Goal: Information Seeking & Learning: Compare options

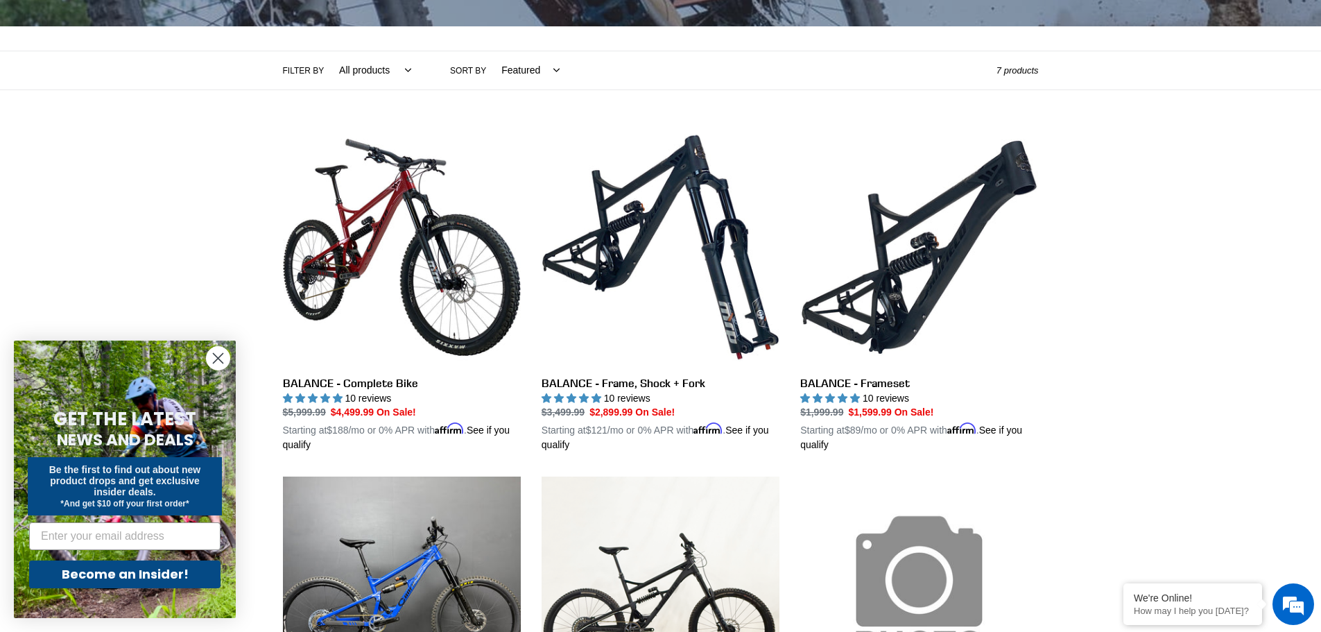
click at [213, 356] on circle "Close dialog" at bounding box center [218, 358] width 23 height 23
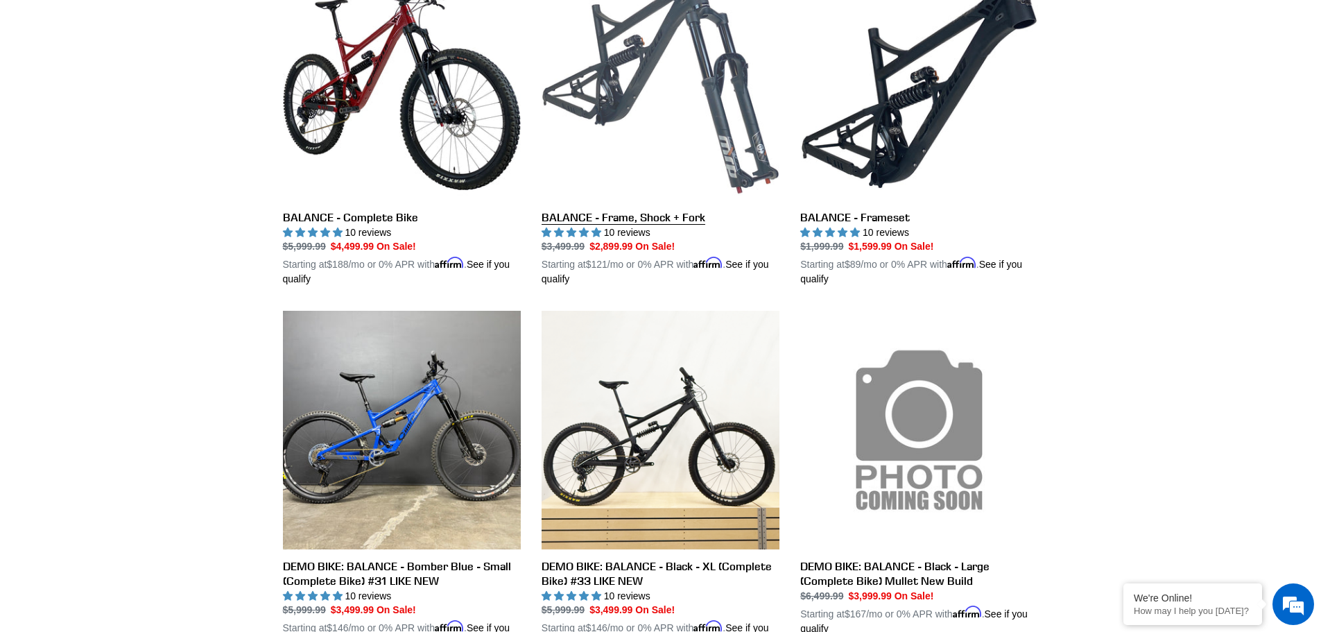
scroll to position [416, 0]
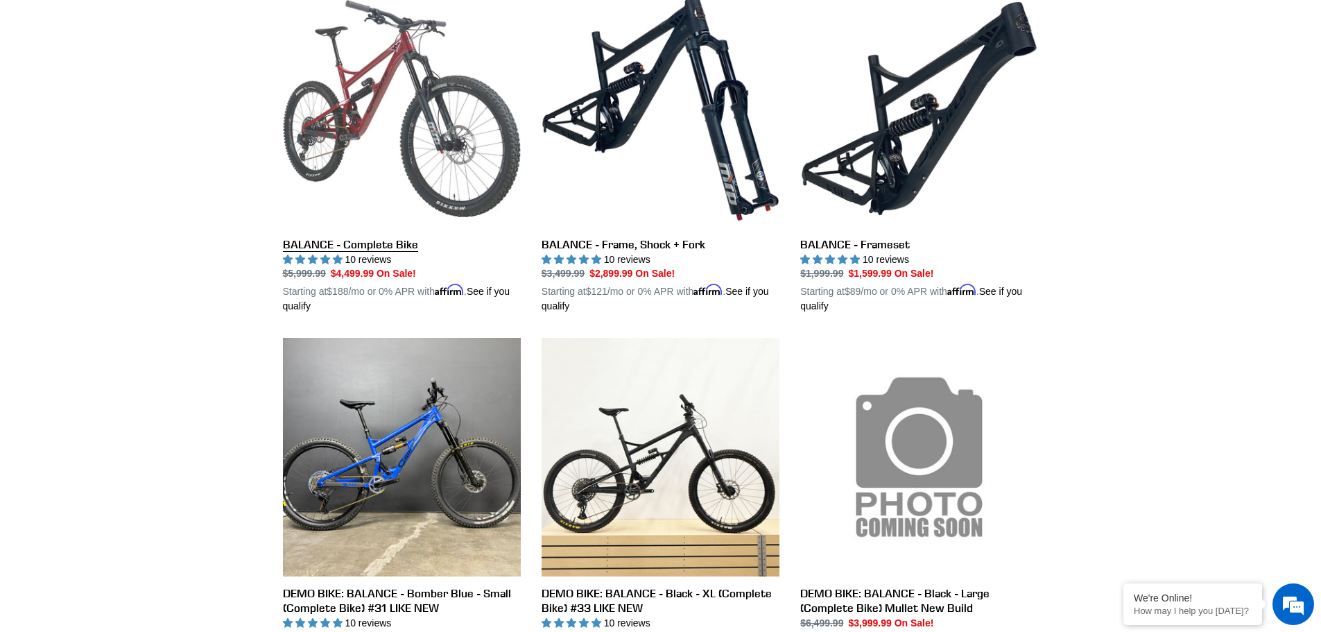
click at [410, 100] on link "BALANCE - Complete Bike" at bounding box center [402, 152] width 238 height 324
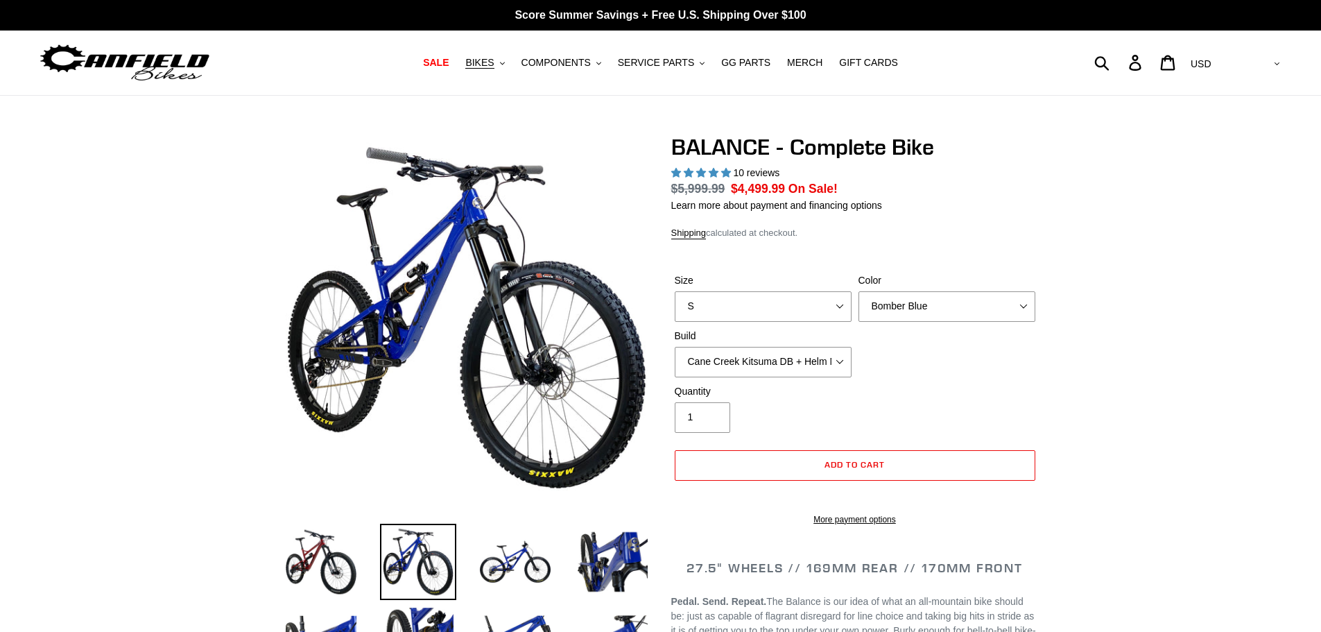
select select "highest-rating"
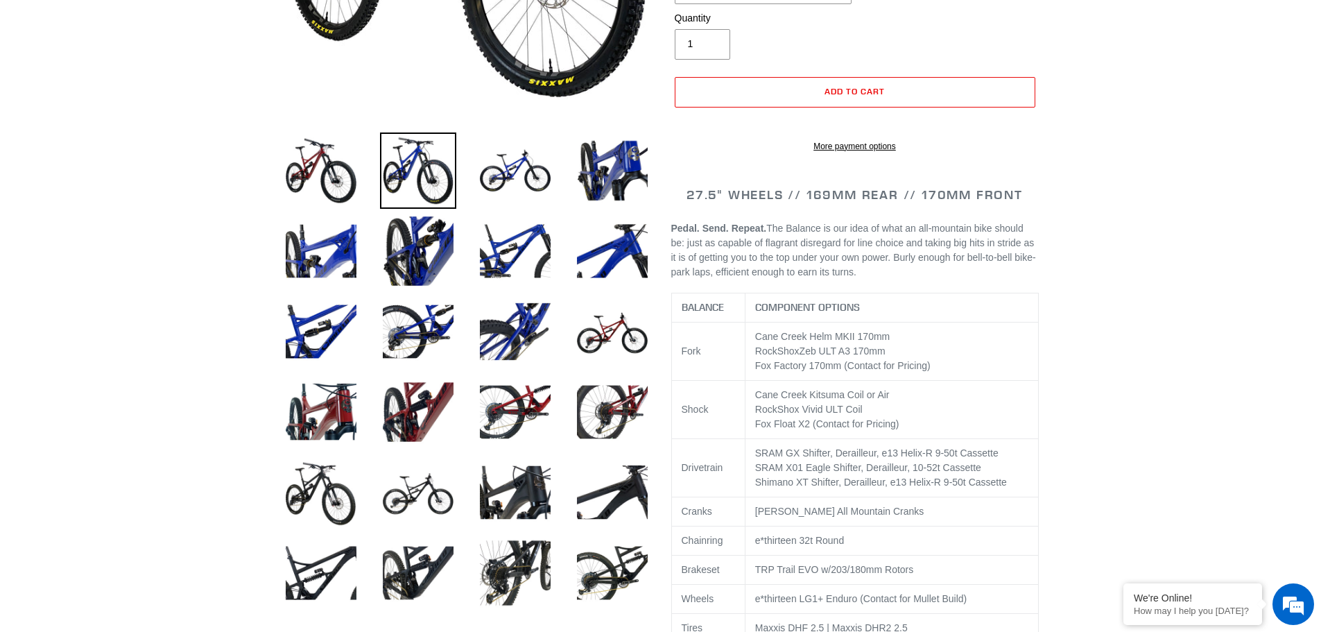
scroll to position [416, 0]
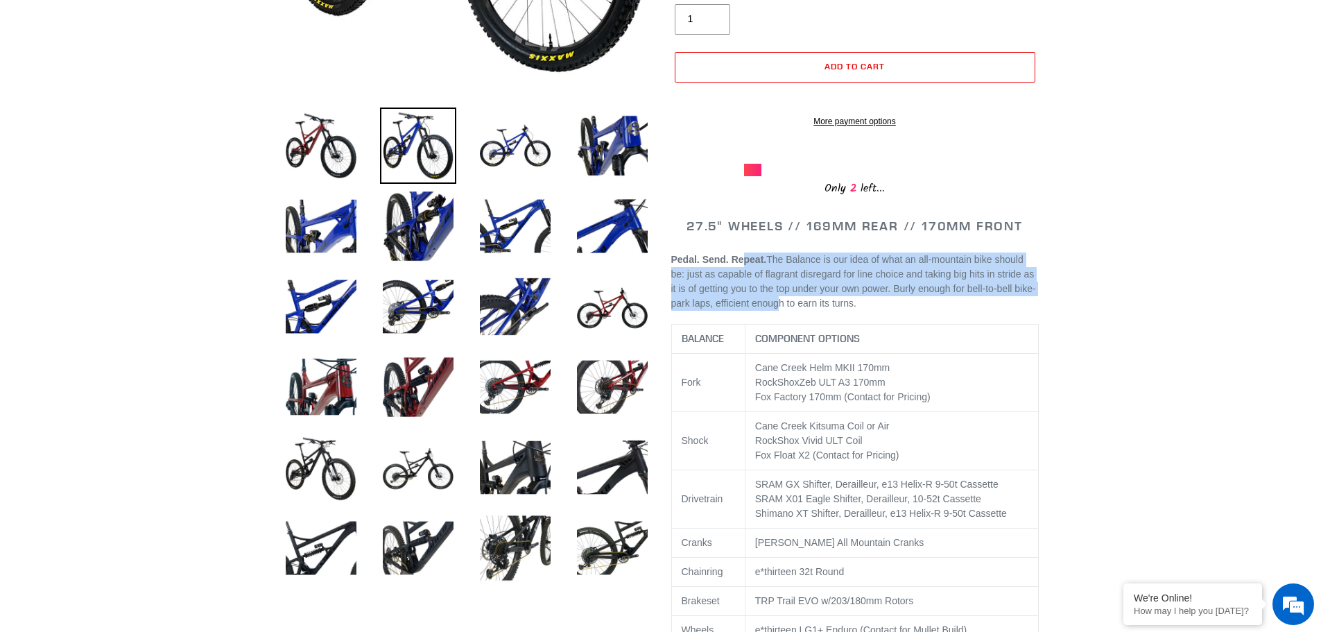
drag, startPoint x: 743, startPoint y: 271, endPoint x: 773, endPoint y: 322, distance: 59.3
click at [773, 311] on p "Pedal. Send. Repeat. The Balance is our idea of what an all-mountain bike shoul…" at bounding box center [854, 281] width 367 height 58
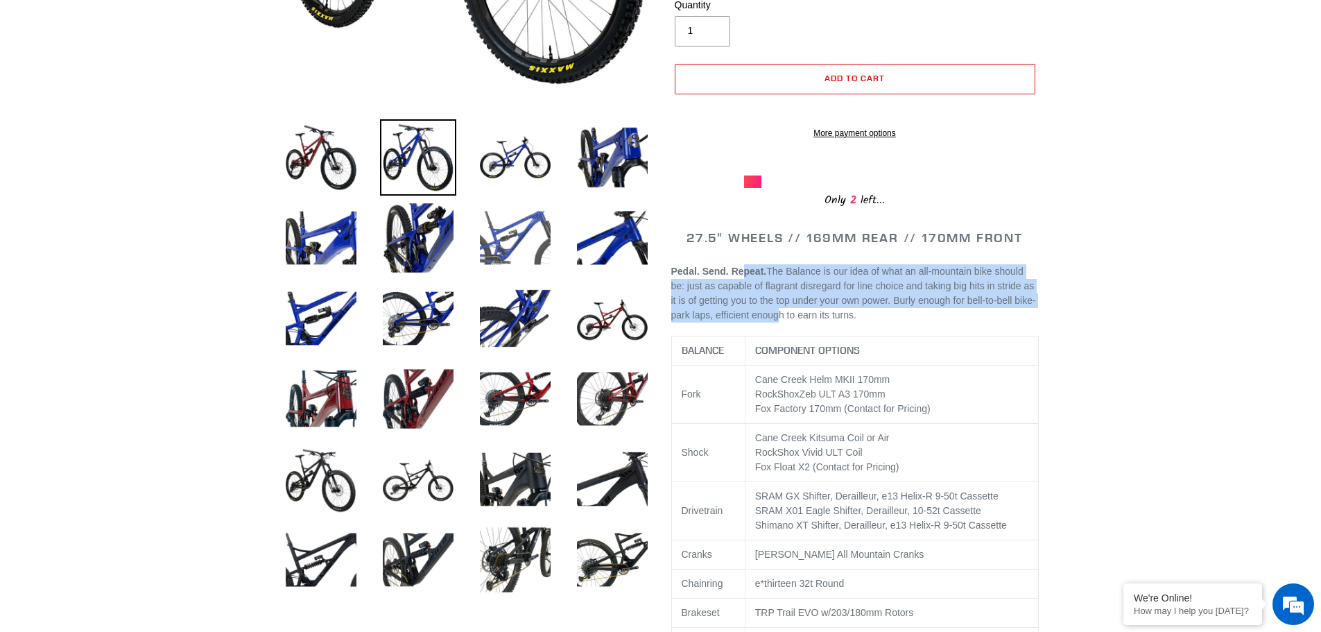
scroll to position [347, 0]
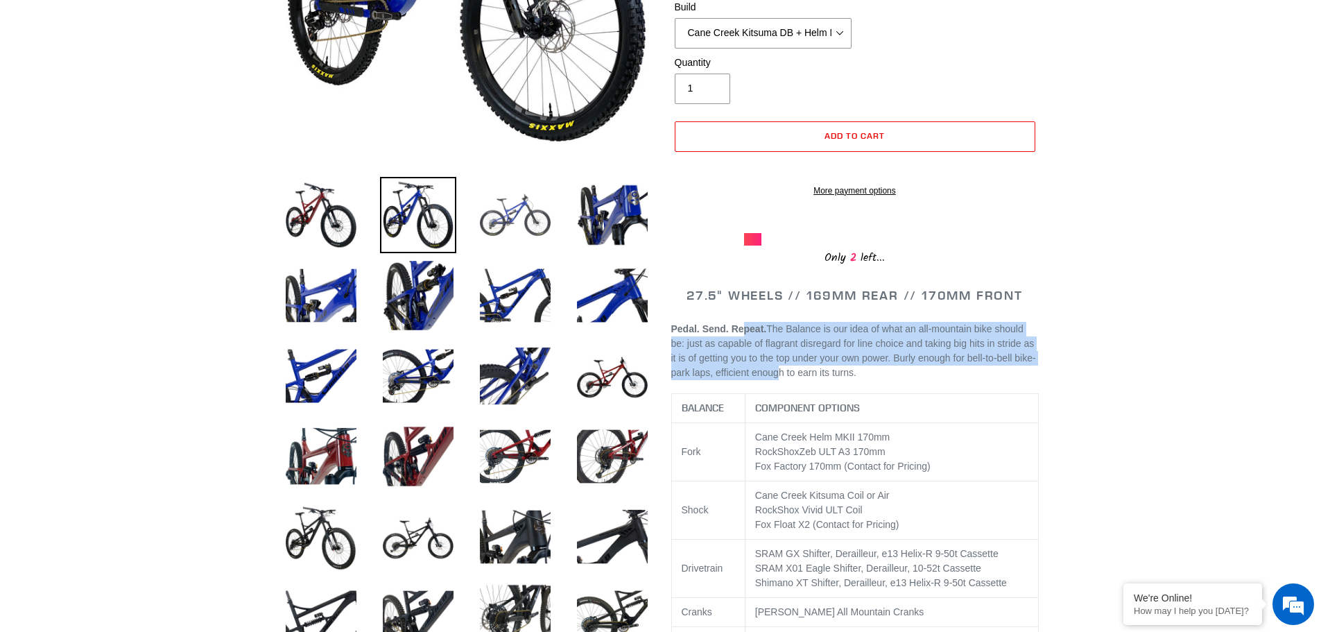
click at [511, 205] on img at bounding box center [515, 215] width 76 height 76
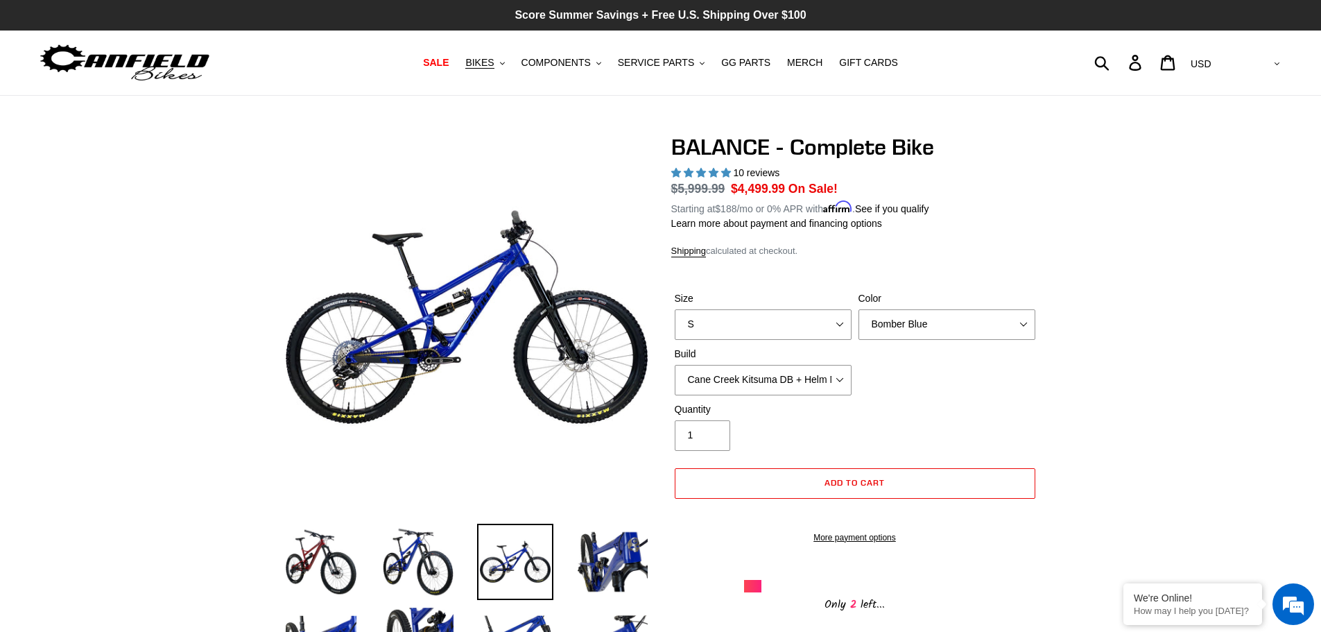
scroll to position [0, 0]
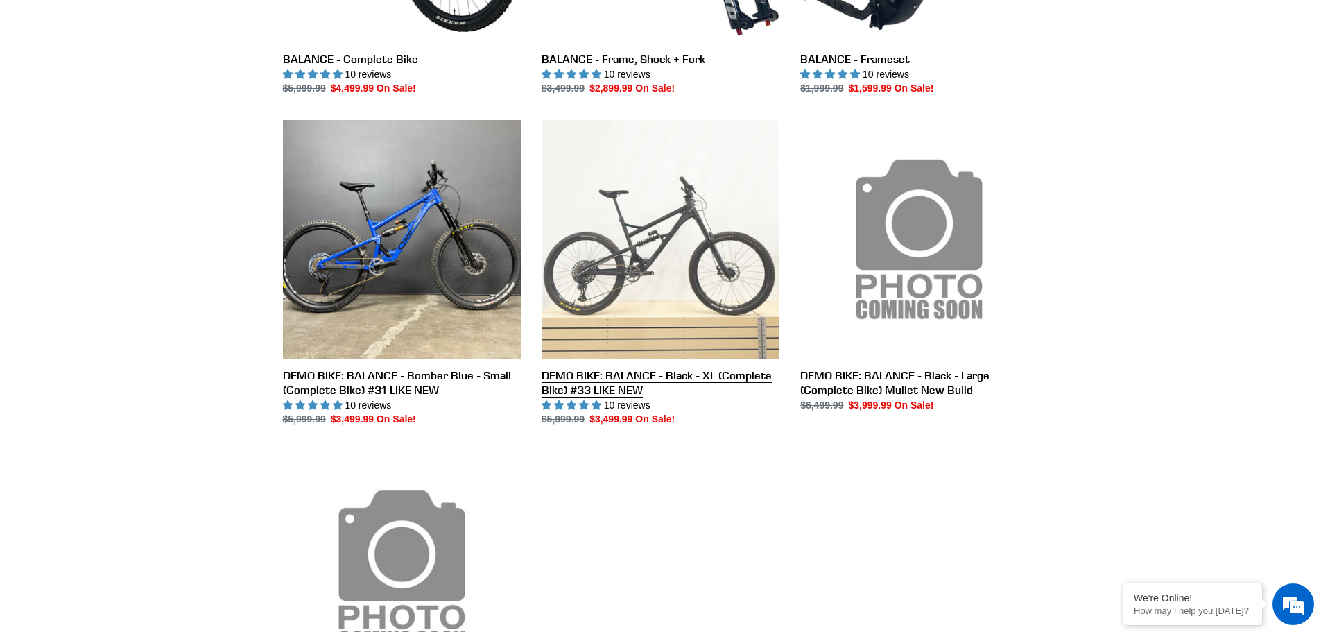
scroll to position [624, 0]
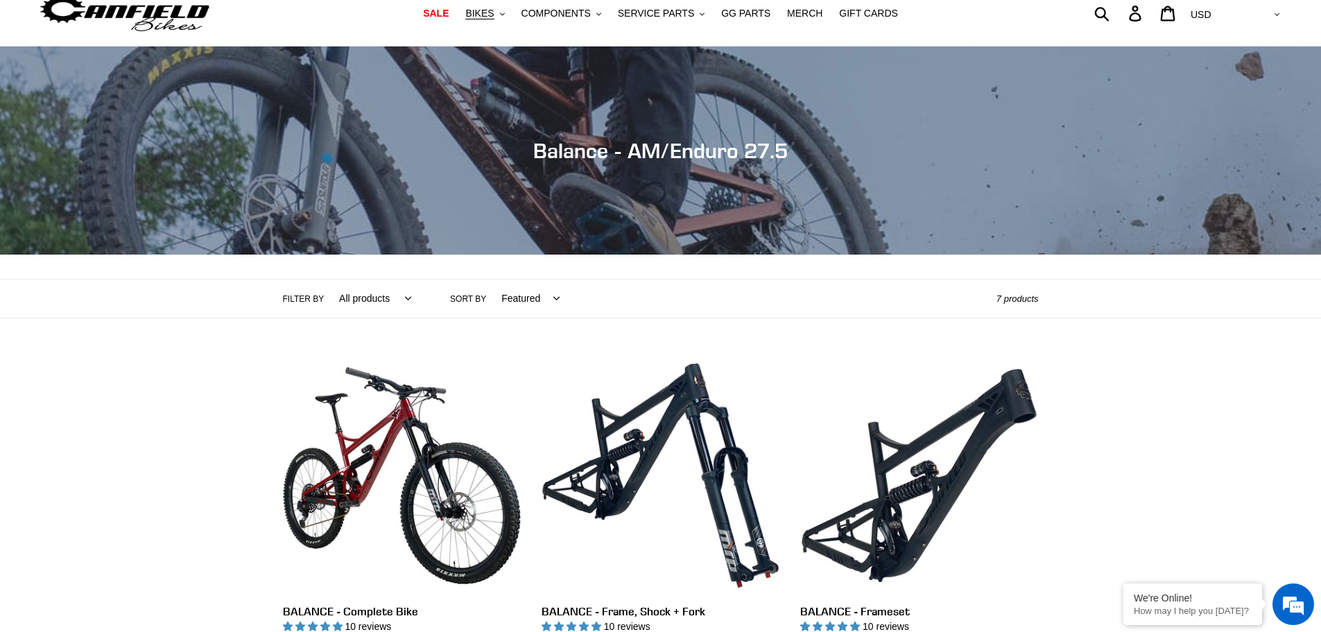
scroll to position [139, 0]
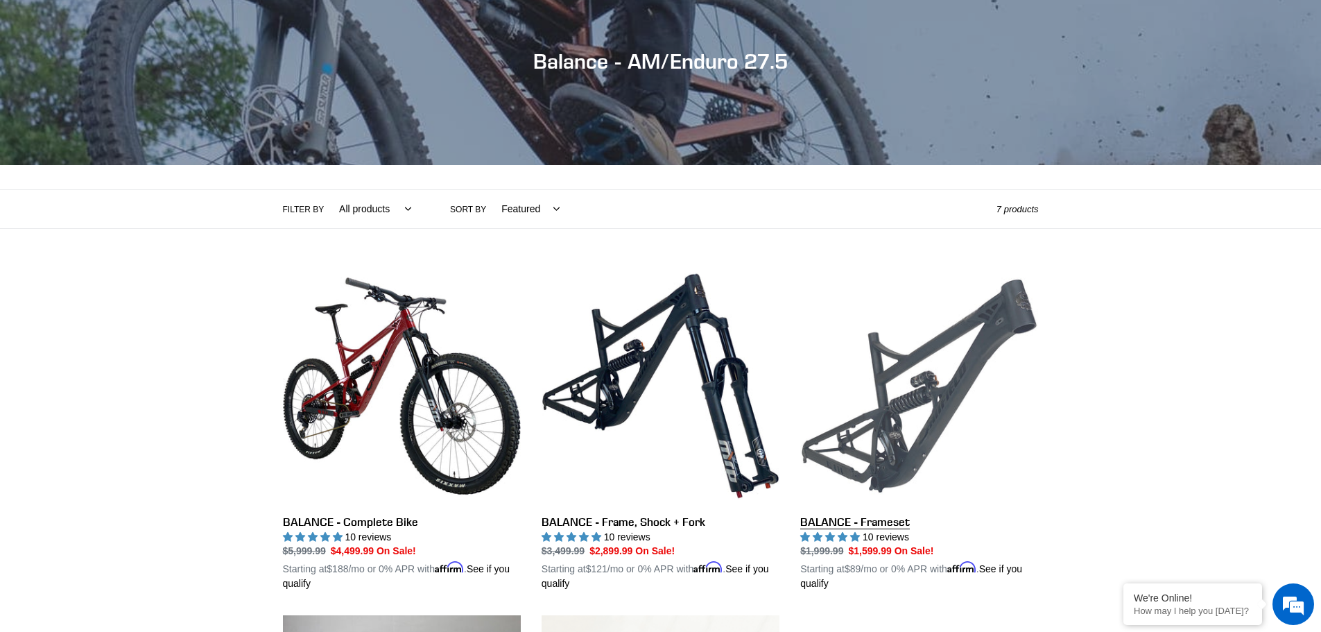
click at [903, 435] on link "BALANCE - Frameset" at bounding box center [919, 429] width 238 height 324
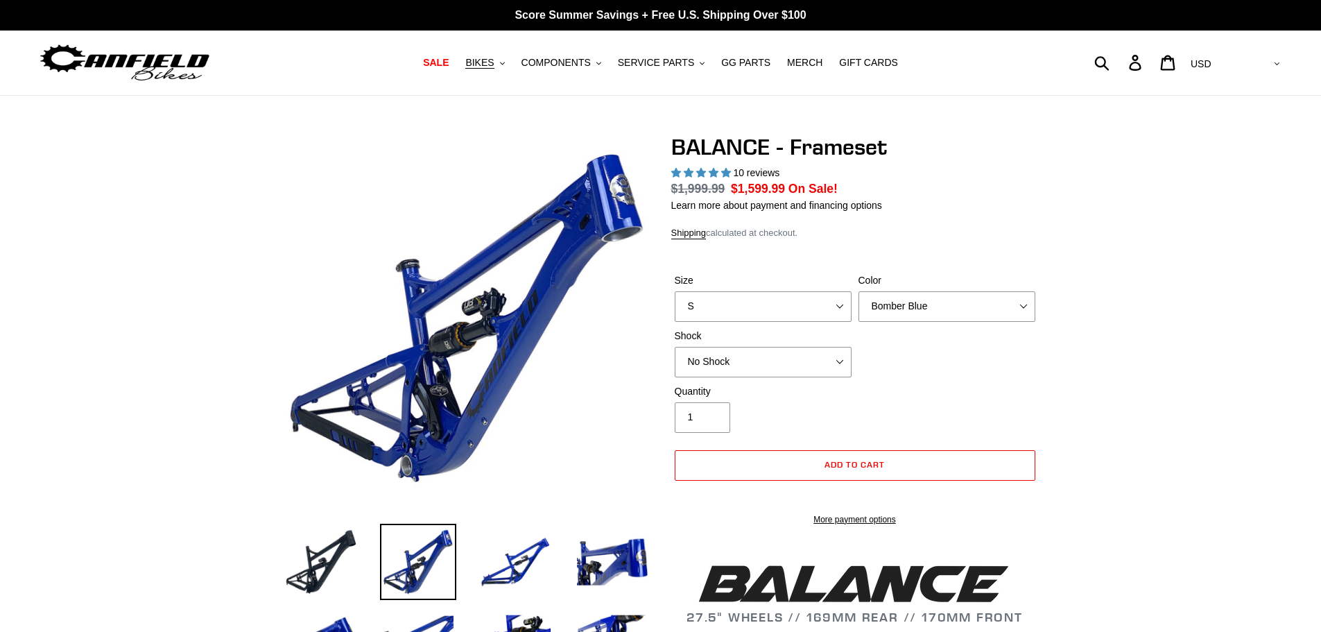
select select "highest-rating"
click at [514, 564] on img at bounding box center [515, 561] width 76 height 76
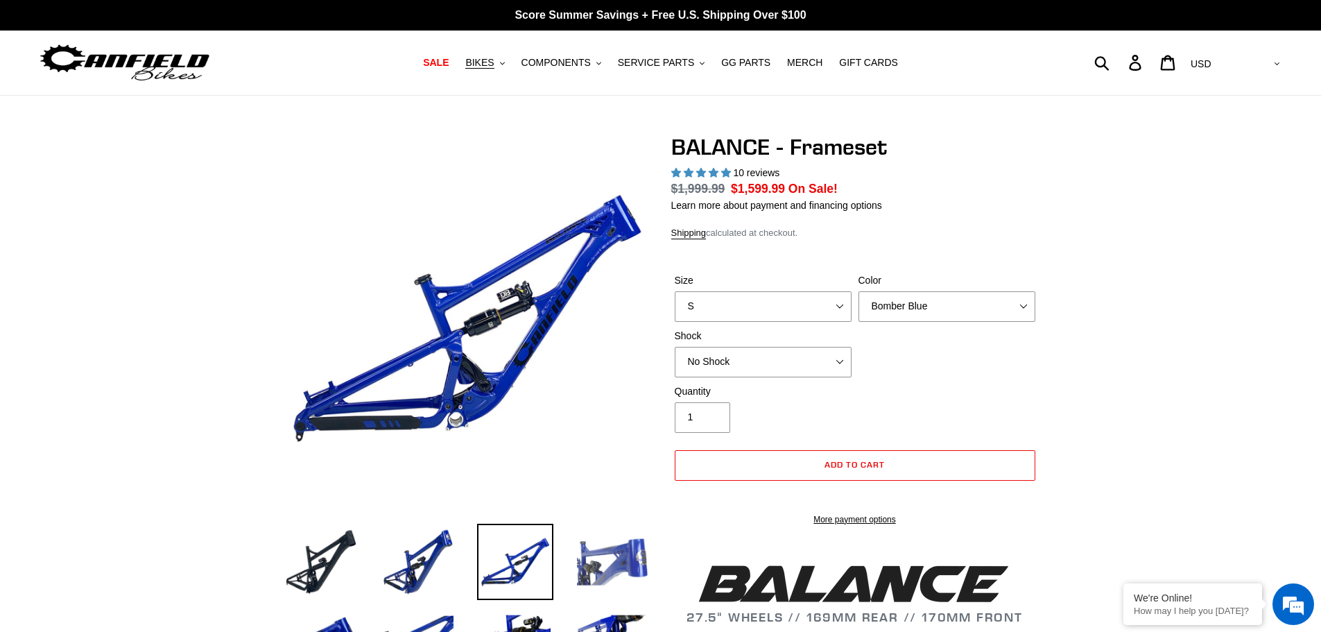
click at [644, 564] on img at bounding box center [612, 561] width 76 height 76
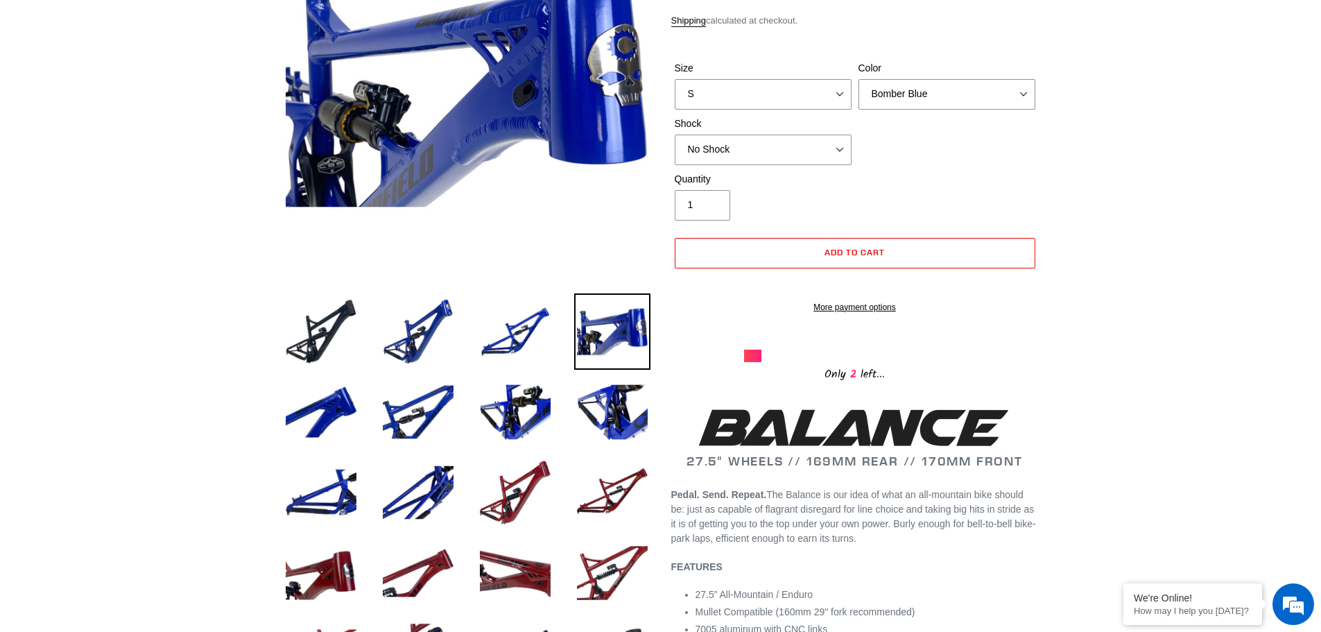
scroll to position [416, 0]
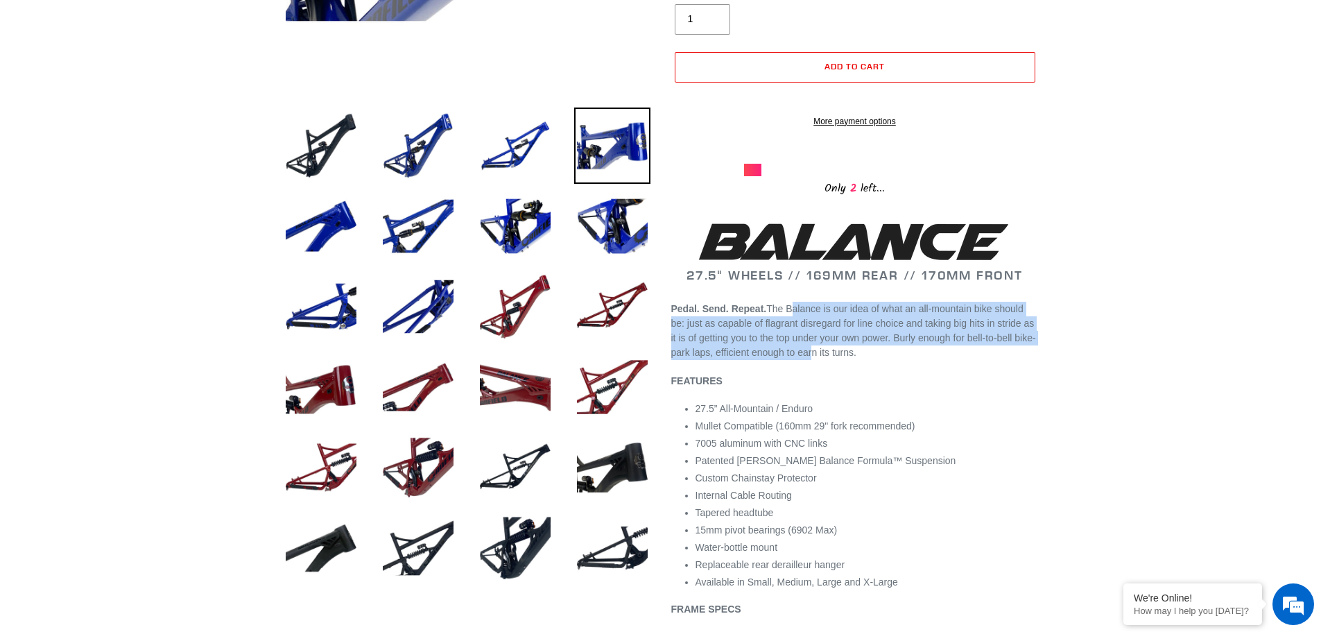
drag, startPoint x: 783, startPoint y: 322, endPoint x: 808, endPoint y: 374, distance: 57.4
click at [808, 360] on p "Pedal. Send. Repeat. The Balance is our idea of what an all-mountain bike shoul…" at bounding box center [854, 331] width 367 height 58
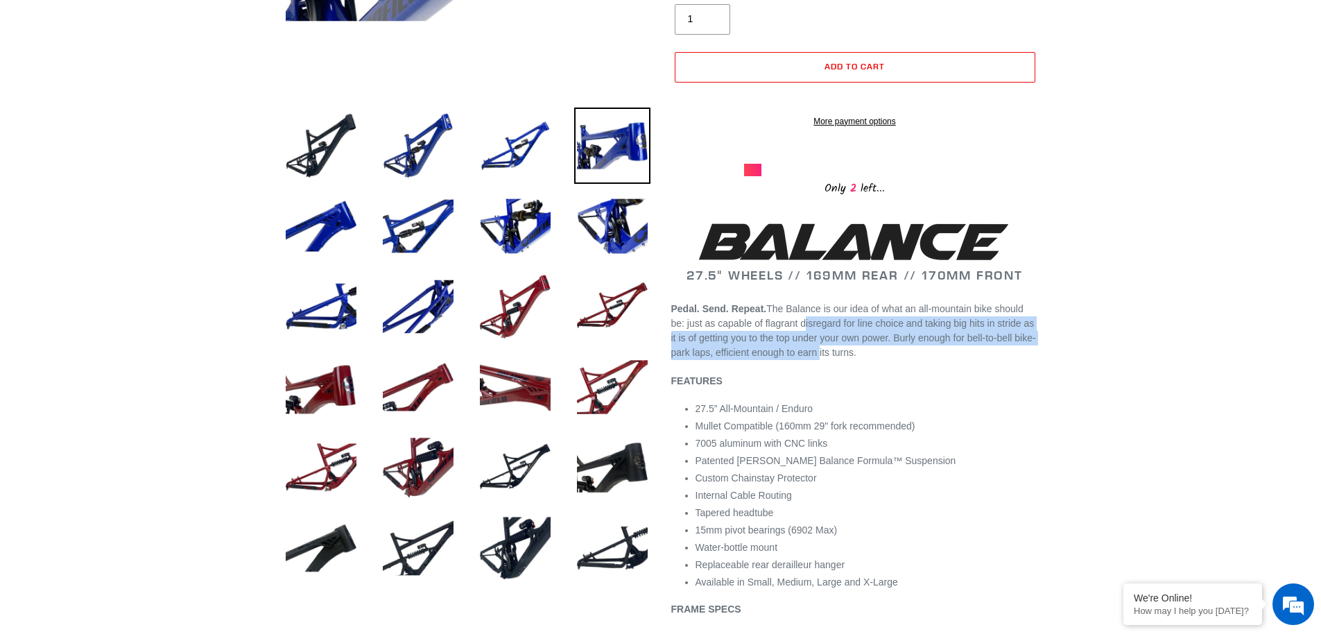
drag, startPoint x: 808, startPoint y: 374, endPoint x: 783, endPoint y: 332, distance: 49.1
click at [783, 332] on p "Pedal. Send. Repeat. The Balance is our idea of what an all-mountain bike shoul…" at bounding box center [854, 331] width 367 height 58
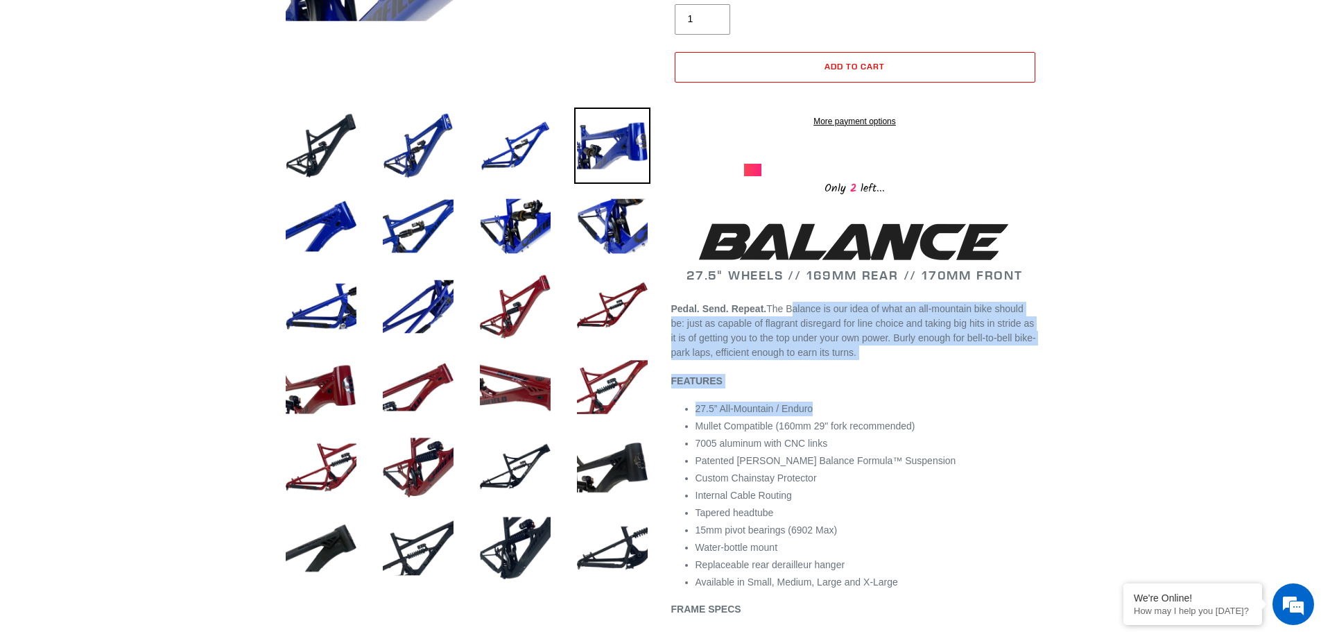
click at [629, 254] on img at bounding box center [612, 226] width 76 height 76
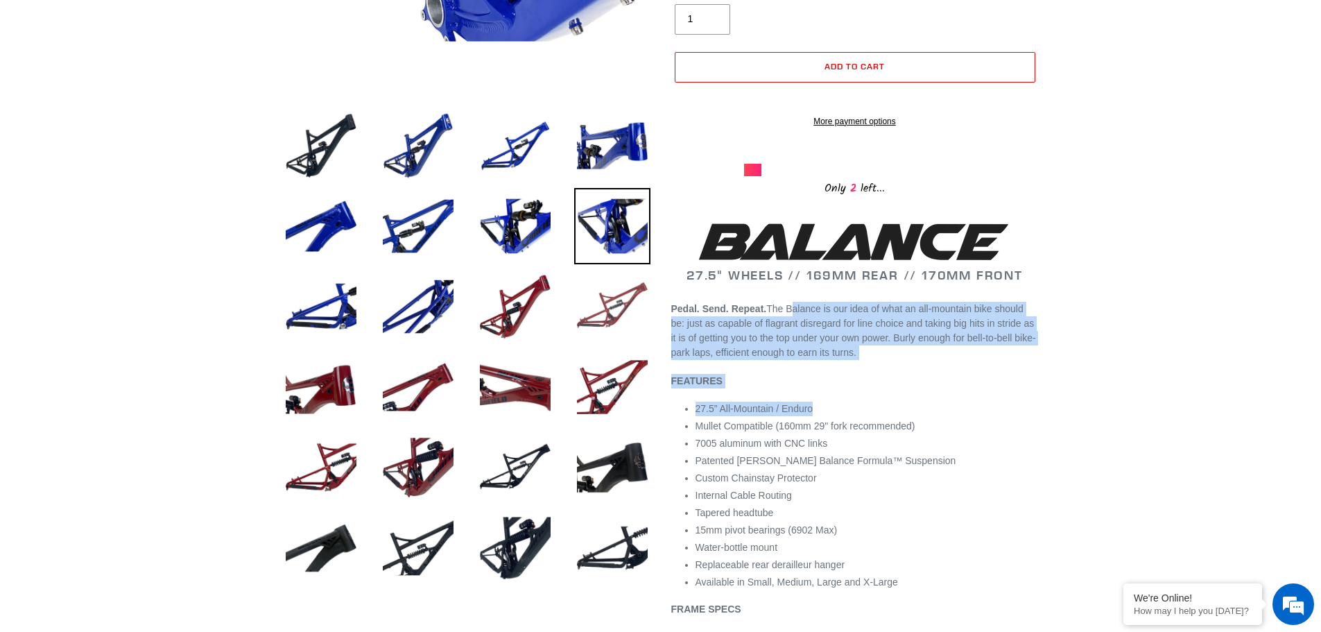
click at [618, 326] on img at bounding box center [612, 306] width 76 height 76
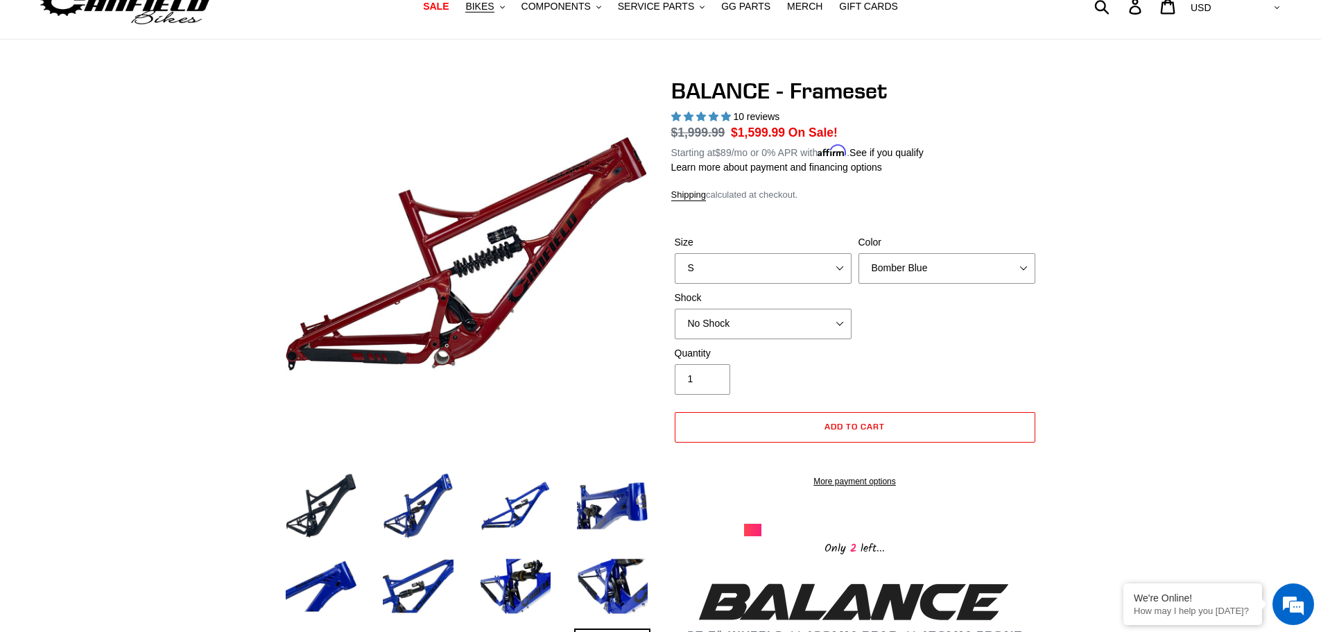
scroll to position [0, 0]
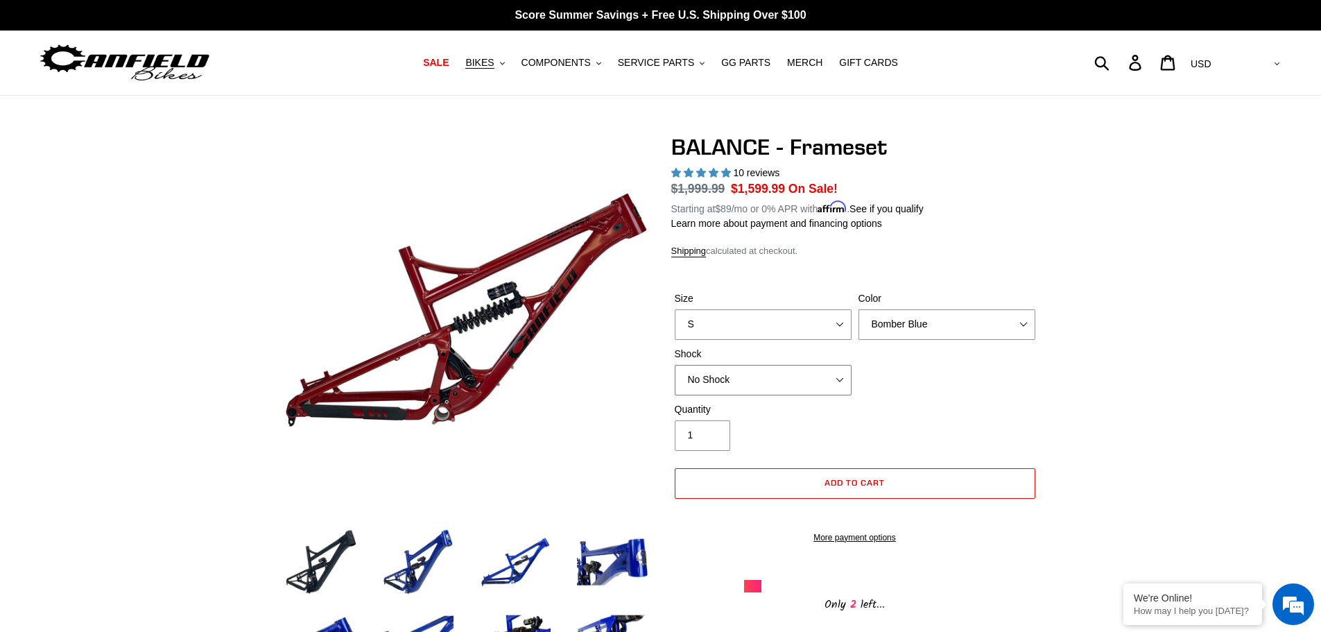
click at [776, 370] on select "No Shock Cane Creek Kitsuma Air Öhlins TTX2 Air EXT Storia V3-S" at bounding box center [763, 380] width 177 height 31
click at [675, 365] on select "No Shock Cane Creek Kitsuma Air Öhlins TTX2 Air EXT Storia V3-S" at bounding box center [763, 380] width 177 height 31
click at [760, 380] on select "No Shock Cane Creek Kitsuma Air Öhlins TTX2 Air EXT Storia V3-S" at bounding box center [763, 380] width 177 height 31
click at [675, 365] on select "No Shock Cane Creek Kitsuma Air Öhlins TTX2 Air EXT Storia V3-S" at bounding box center [763, 380] width 177 height 31
click at [739, 393] on select "No Shock Cane Creek Kitsuma Air Öhlins TTX2 Air EXT Storia V3-S" at bounding box center [763, 380] width 177 height 31
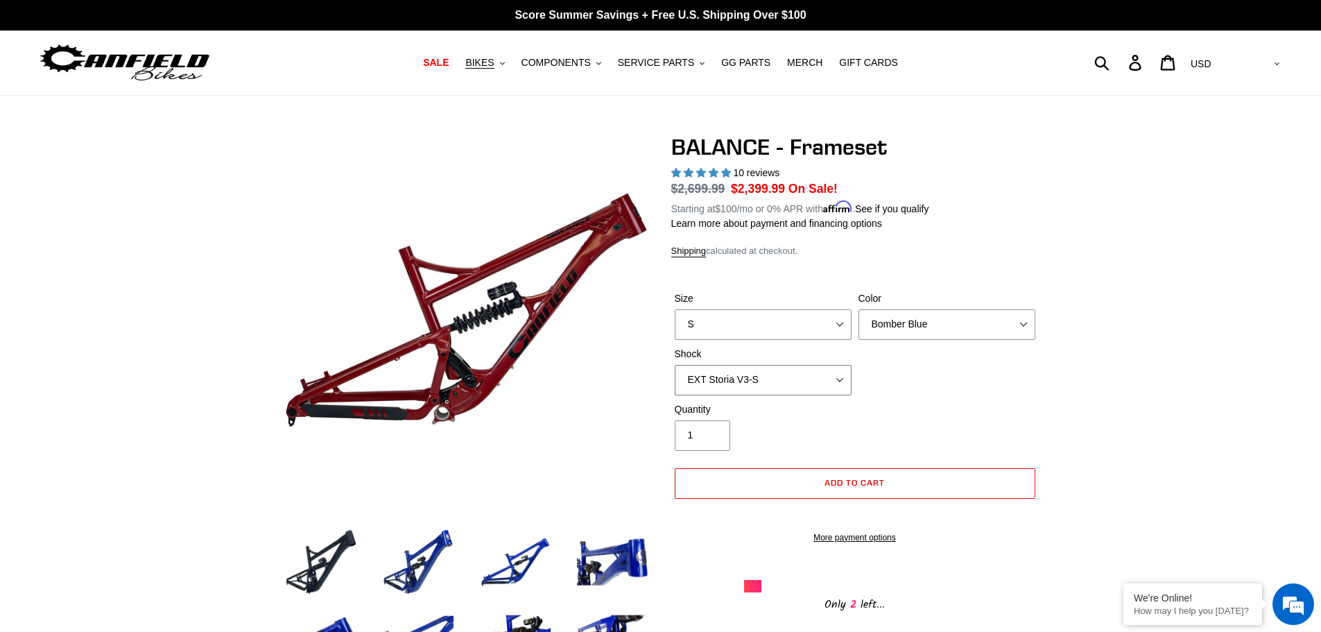
click at [675, 365] on select "No Shock Cane Creek Kitsuma Air Öhlins TTX2 Air EXT Storia V3-S" at bounding box center [763, 380] width 177 height 31
drag, startPoint x: 769, startPoint y: 372, endPoint x: 767, endPoint y: 389, distance: 16.7
click at [769, 372] on select "No Shock Cane Creek Kitsuma Air Öhlins TTX2 Air EXT Storia V3-S" at bounding box center [763, 380] width 177 height 31
click at [675, 365] on select "No Shock Cane Creek Kitsuma Air Öhlins TTX2 Air EXT Storia V3-S" at bounding box center [763, 380] width 177 height 31
click at [765, 378] on select "No Shock Cane Creek Kitsuma Air Öhlins TTX2 Air EXT Storia V3-S" at bounding box center [763, 380] width 177 height 31
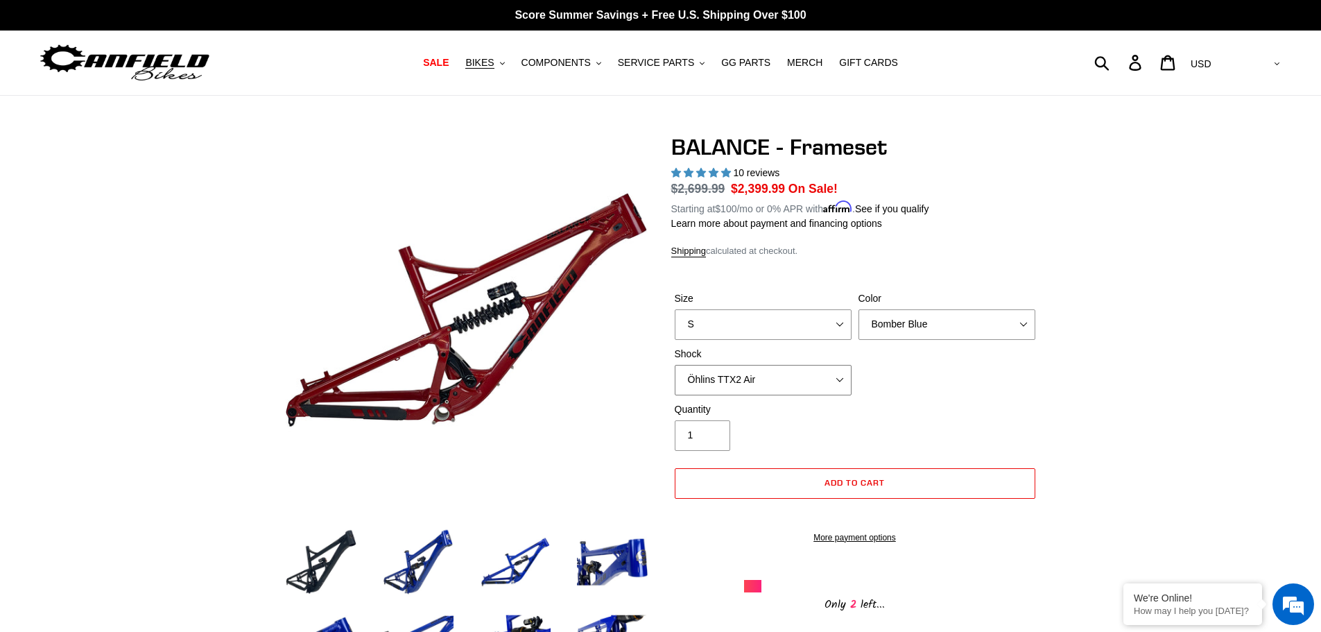
select select "EXT Storia V3-S"
click at [675, 365] on select "No Shock Cane Creek Kitsuma Air Öhlins TTX2 Air EXT Storia V3-S" at bounding box center [763, 380] width 177 height 31
click at [57, 60] on img at bounding box center [124, 63] width 173 height 44
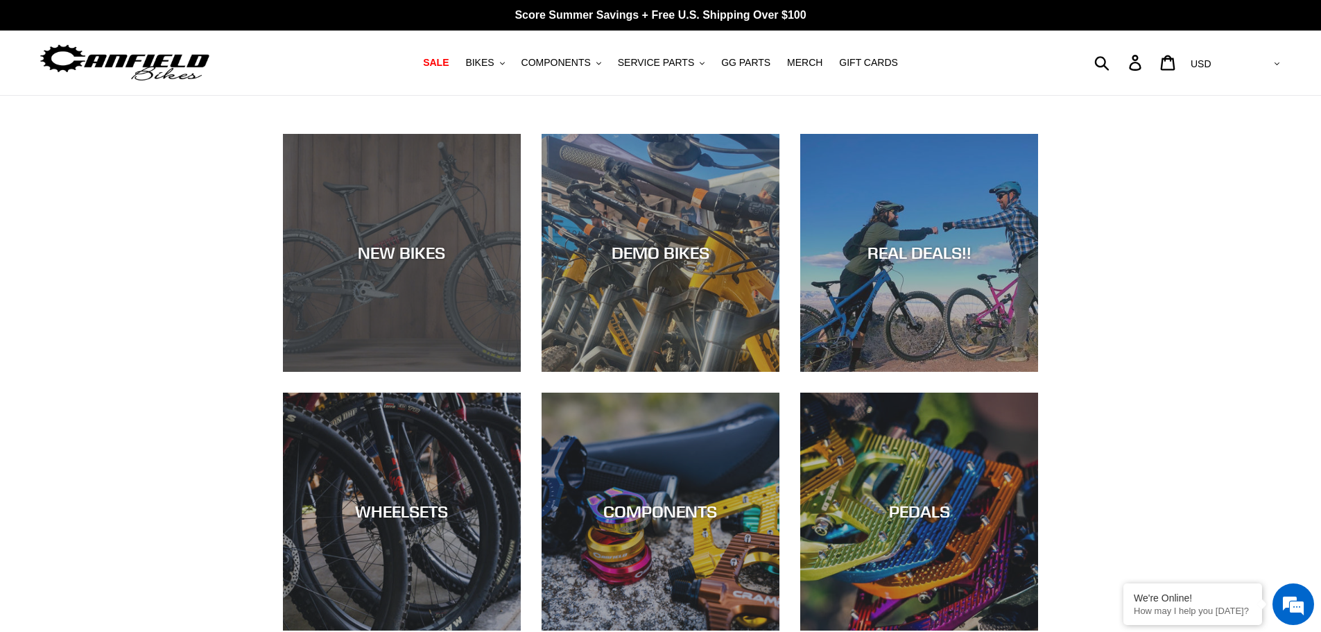
click at [488, 372] on div "NEW BIKES" at bounding box center [402, 372] width 238 height 0
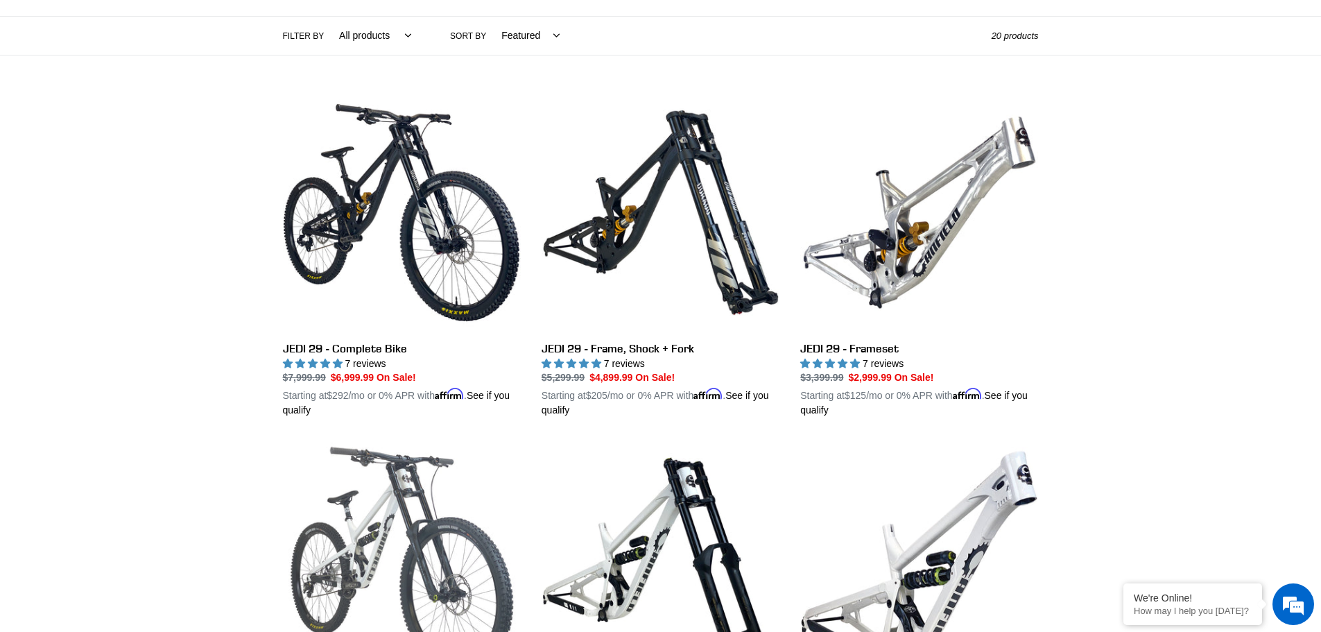
scroll to position [277, 0]
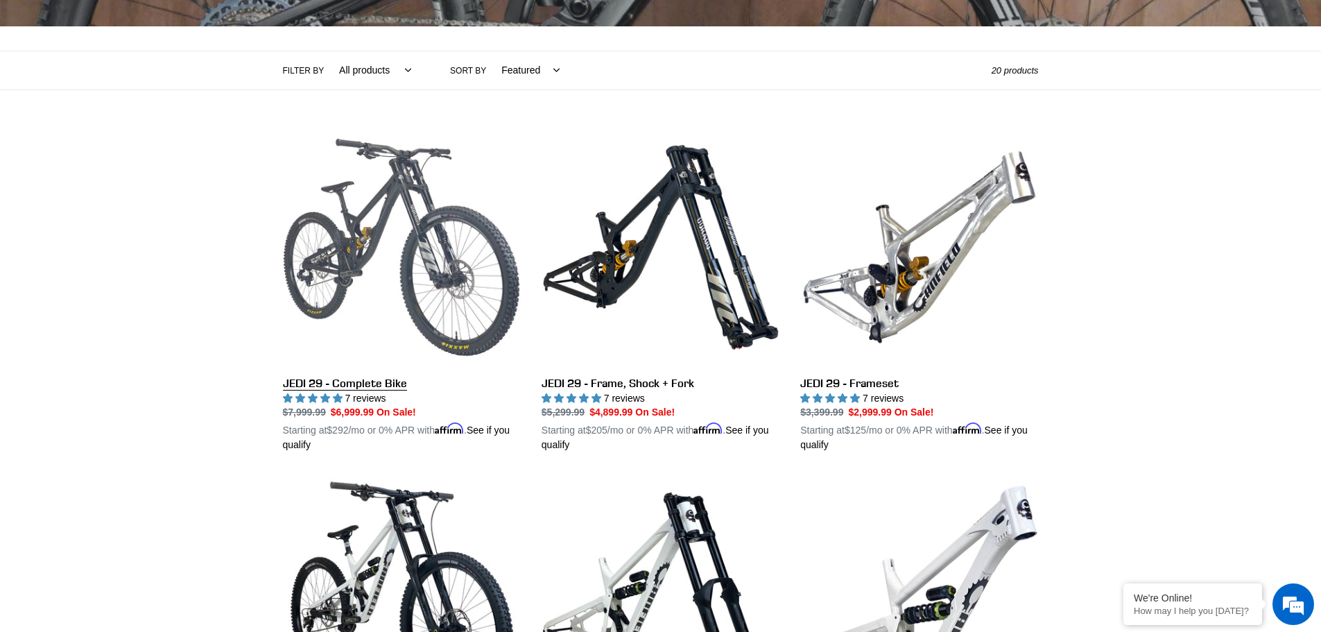
click at [386, 231] on link "JEDI 29 - Complete Bike" at bounding box center [402, 290] width 238 height 324
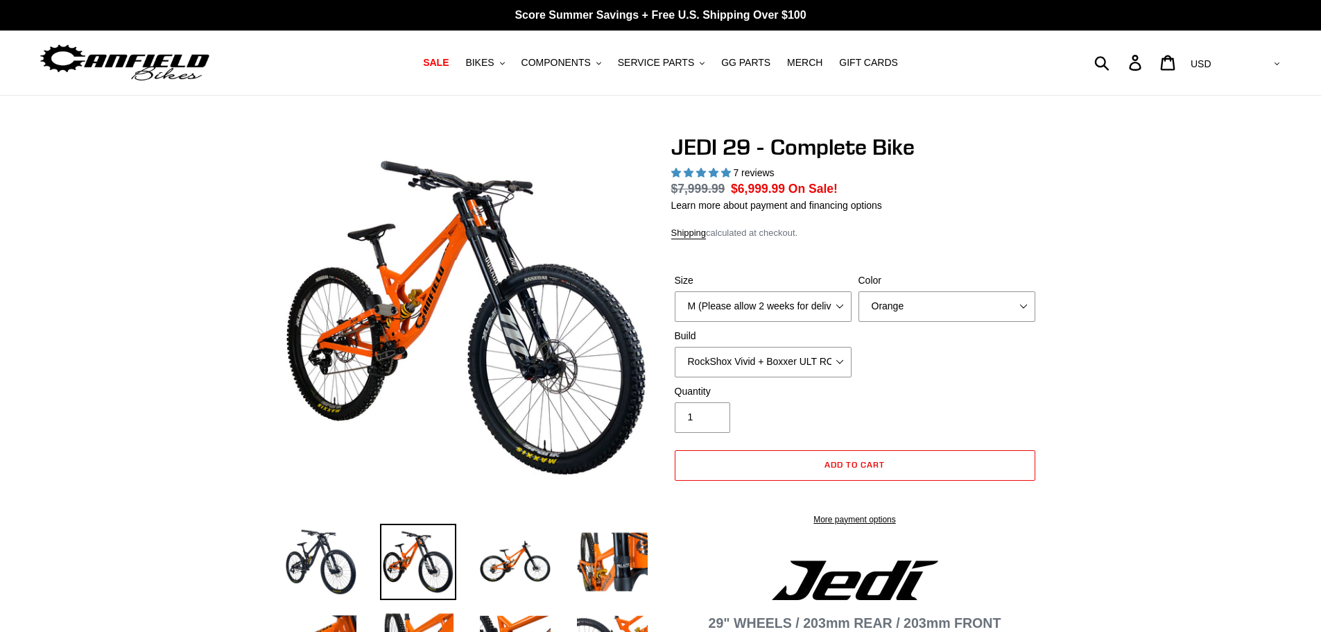
select select "highest-rating"
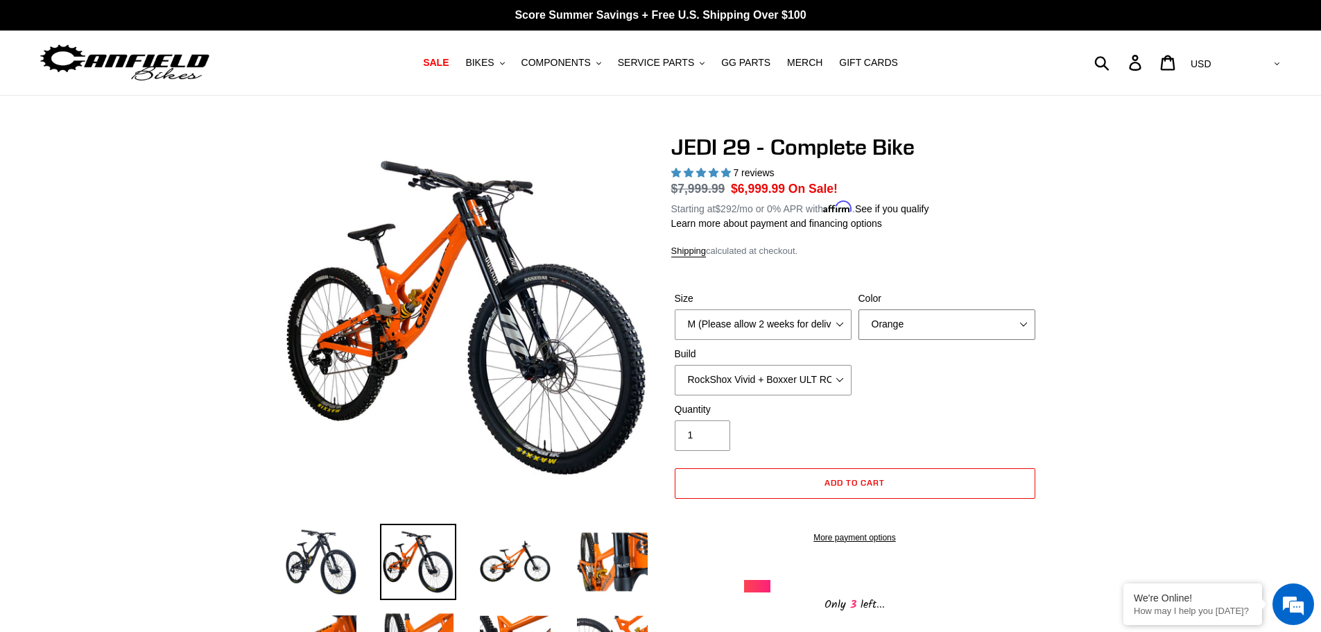
click at [1004, 318] on select "Orange Stealth Black Raw" at bounding box center [946, 324] width 177 height 31
select select "Raw"
click at [858, 309] on select "Orange Stealth Black Raw" at bounding box center [946, 324] width 177 height 31
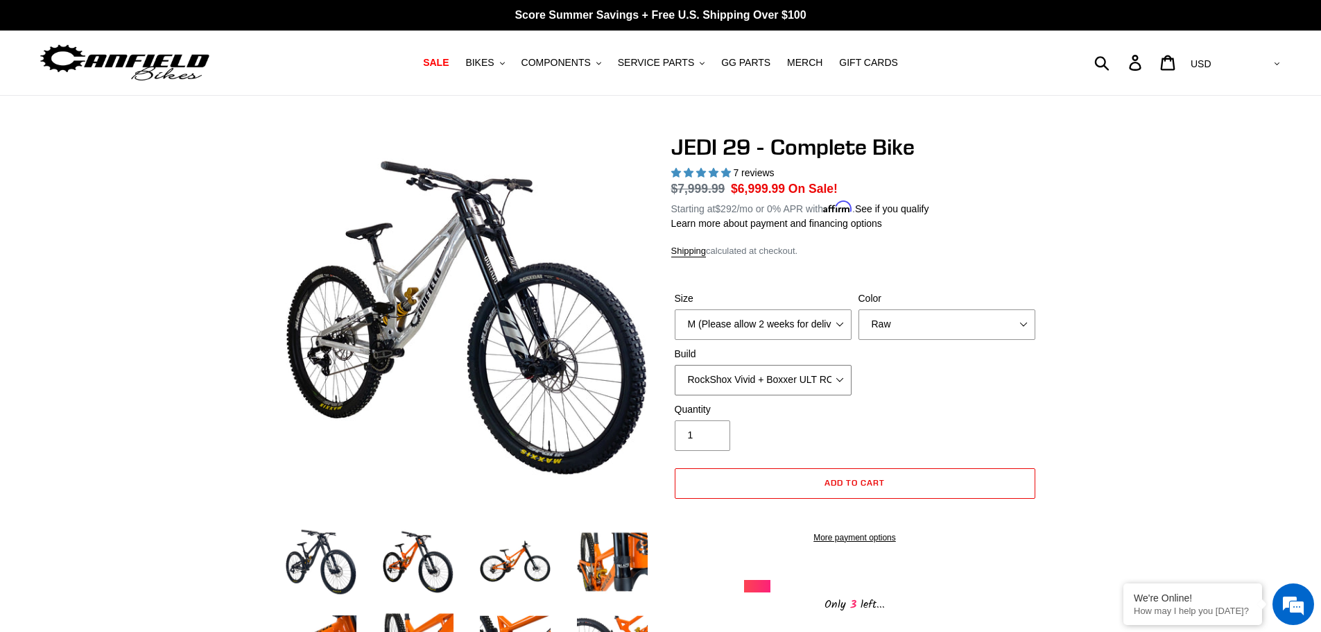
click at [758, 376] on select "RockShox Vivid + Boxxer ULT RC2 C3 200 + SRAM XO RockShox Vivid + Boxxer ULT RC…" at bounding box center [763, 380] width 177 height 31
click at [675, 365] on select "RockShox Vivid + Boxxer ULT RC2 C3 200 + SRAM XO RockShox Vivid + Boxxer ULT RC…" at bounding box center [763, 380] width 177 height 31
click at [880, 393] on div "Size M (Please allow 2 weeks for delivery) L (Please allow 2 weeks for delivery…" at bounding box center [854, 346] width 367 height 111
click at [808, 381] on select "RockShox Vivid + Boxxer ULT RC2 C3 200 + SRAM XO RockShox Vivid + Boxxer ULT RC…" at bounding box center [763, 380] width 177 height 31
click at [675, 365] on select "RockShox Vivid + Boxxer ULT RC2 C3 200 + SRAM XO RockShox Vivid + Boxxer ULT RC…" at bounding box center [763, 380] width 177 height 31
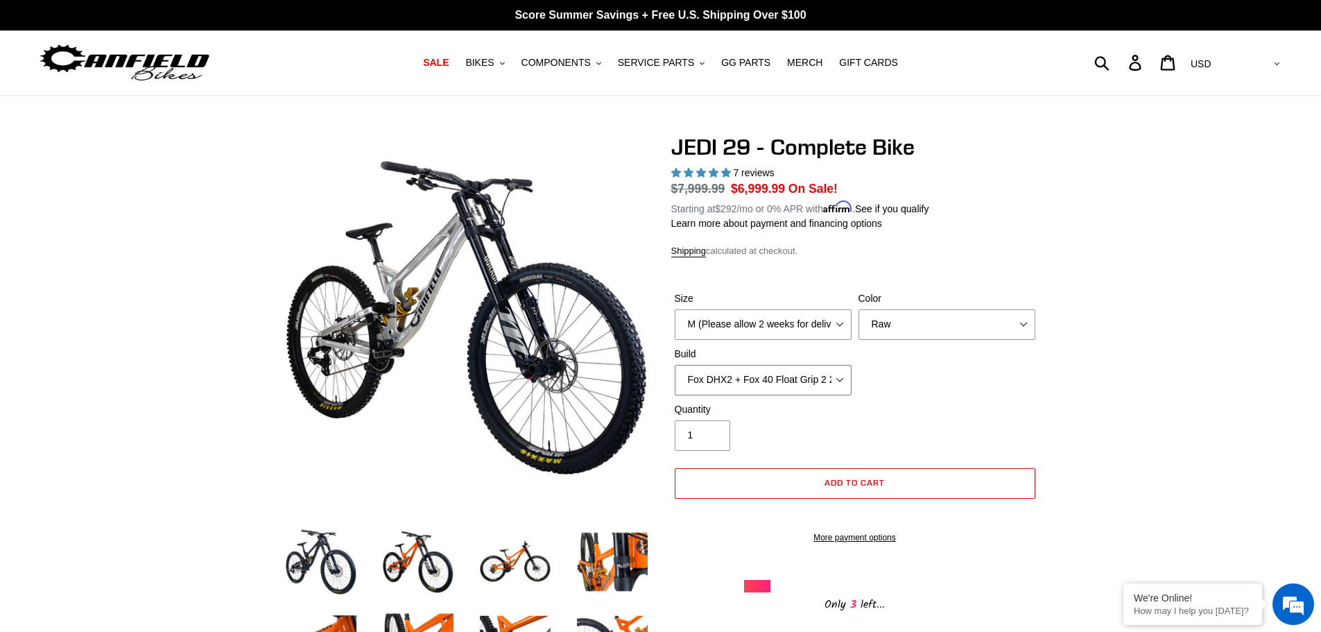
click at [839, 379] on select "RockShox Vivid + Boxxer ULT RC2 C3 200 + SRAM XO RockShox Vivid + Boxxer ULT RC…" at bounding box center [763, 380] width 177 height 31
click at [675, 365] on select "RockShox Vivid + Boxxer ULT RC2 C3 200 + SRAM XO RockShox Vivid + Boxxer ULT RC…" at bounding box center [763, 380] width 177 height 31
click at [803, 388] on select "RockShox Vivid + Boxxer ULT RC2 C3 200 + SRAM XO RockShox Vivid + Boxxer ULT RC…" at bounding box center [763, 380] width 177 height 31
select select "Fox DHX2 + Fox 40 Float Grip 2 203 + Shimano"
click at [675, 365] on select "RockShox Vivid + Boxxer ULT RC2 C3 200 + SRAM XO RockShox Vivid + Boxxer ULT RC…" at bounding box center [763, 380] width 177 height 31
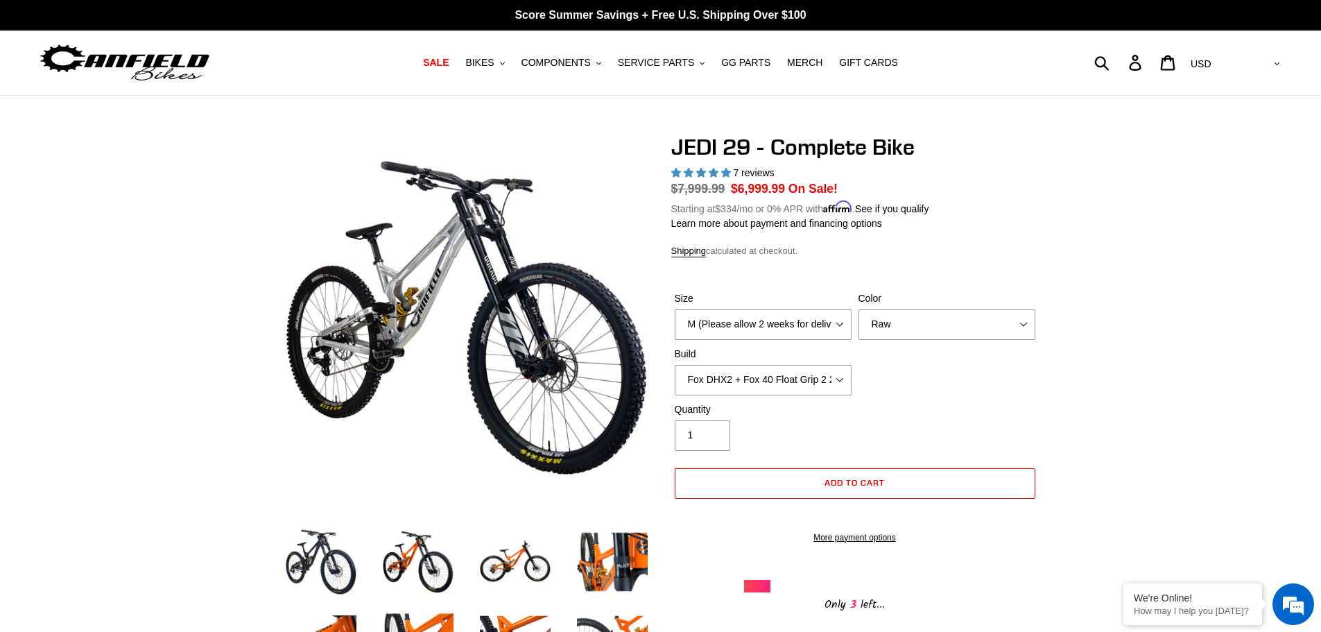
click at [927, 439] on div "Quantity 1" at bounding box center [854, 429] width 367 height 55
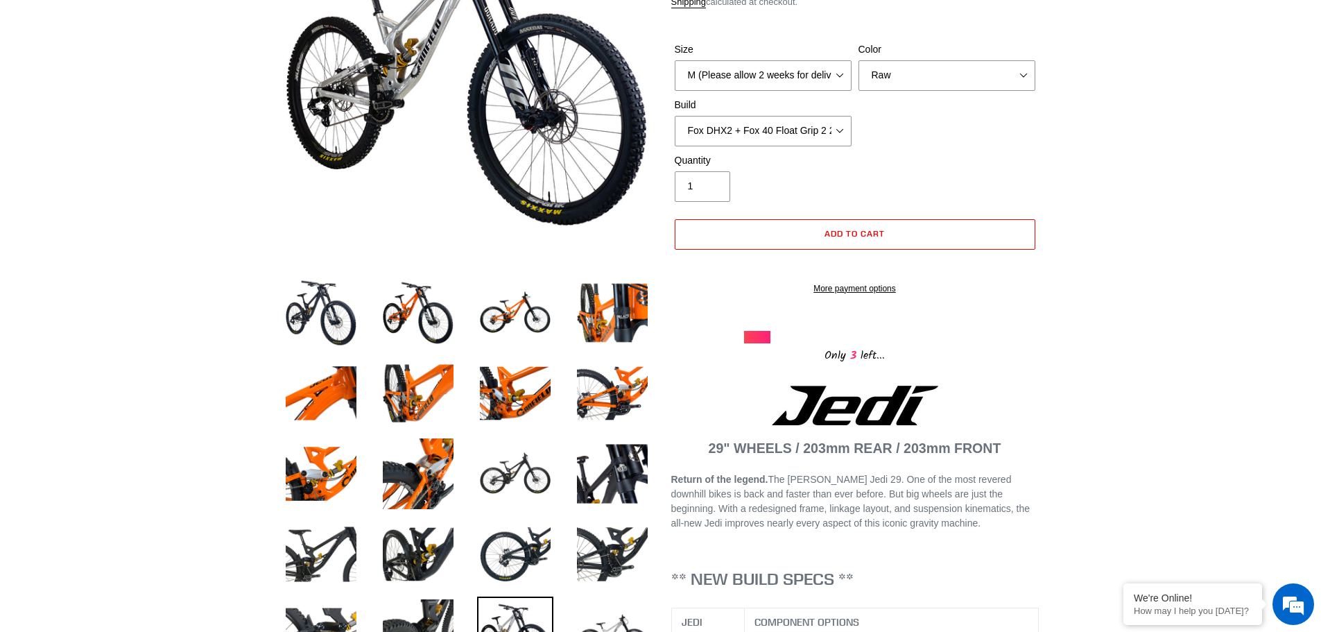
scroll to position [277, 0]
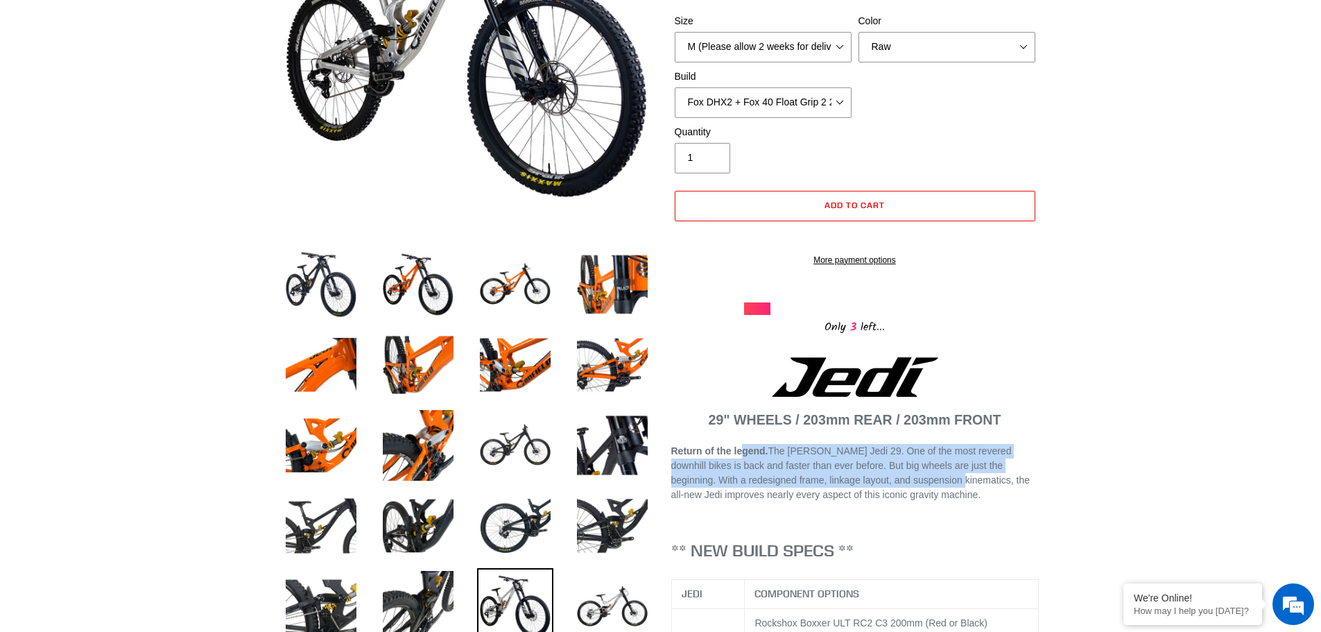
drag, startPoint x: 743, startPoint y: 467, endPoint x: 921, endPoint y: 501, distance: 181.2
click at [908, 501] on p "Return of the legend. The Canfield Jedi 29. One of the most revered downhill bi…" at bounding box center [854, 473] width 367 height 58
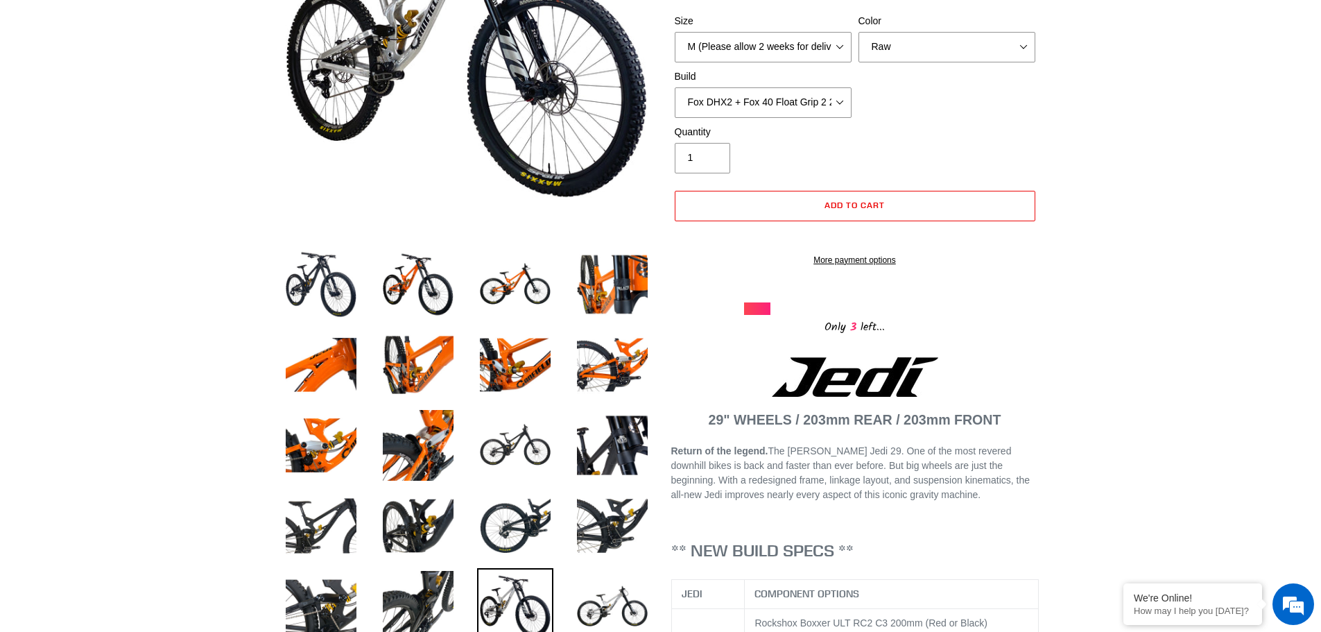
click at [923, 499] on p "Return of the legend. The Canfield Jedi 29. One of the most revered downhill bi…" at bounding box center [854, 473] width 367 height 58
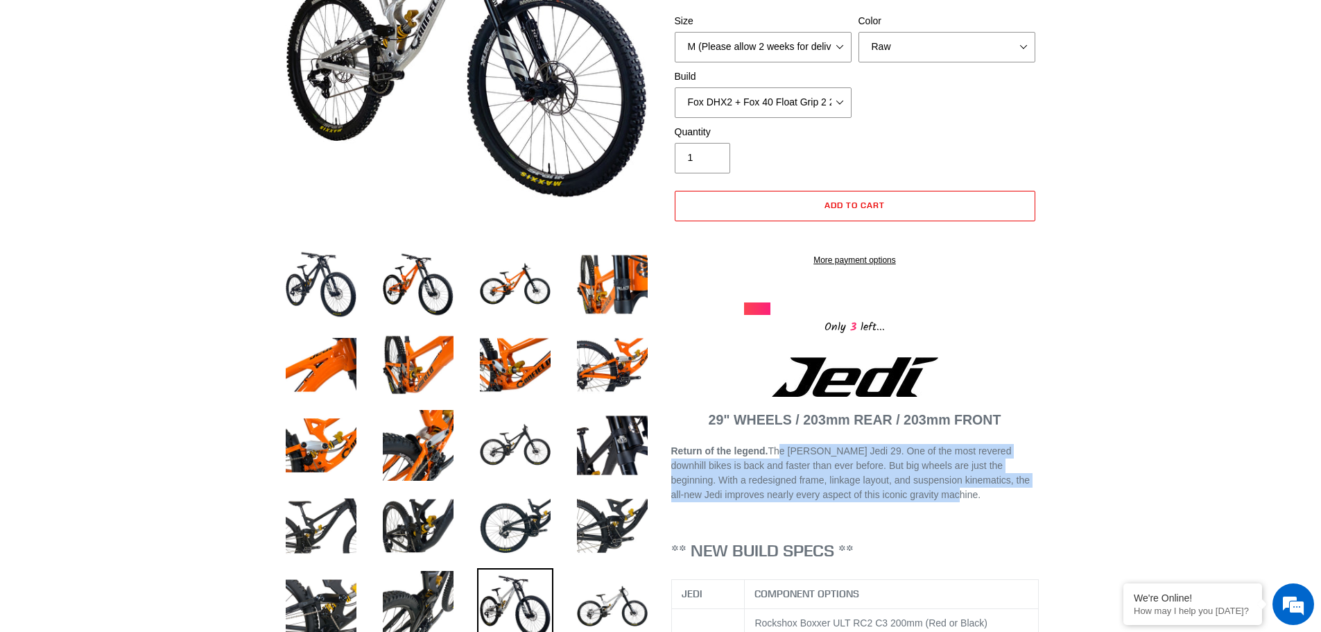
drag, startPoint x: 831, startPoint y: 503, endPoint x: 775, endPoint y: 454, distance: 74.7
click at [579, 528] on img at bounding box center [612, 525] width 76 height 76
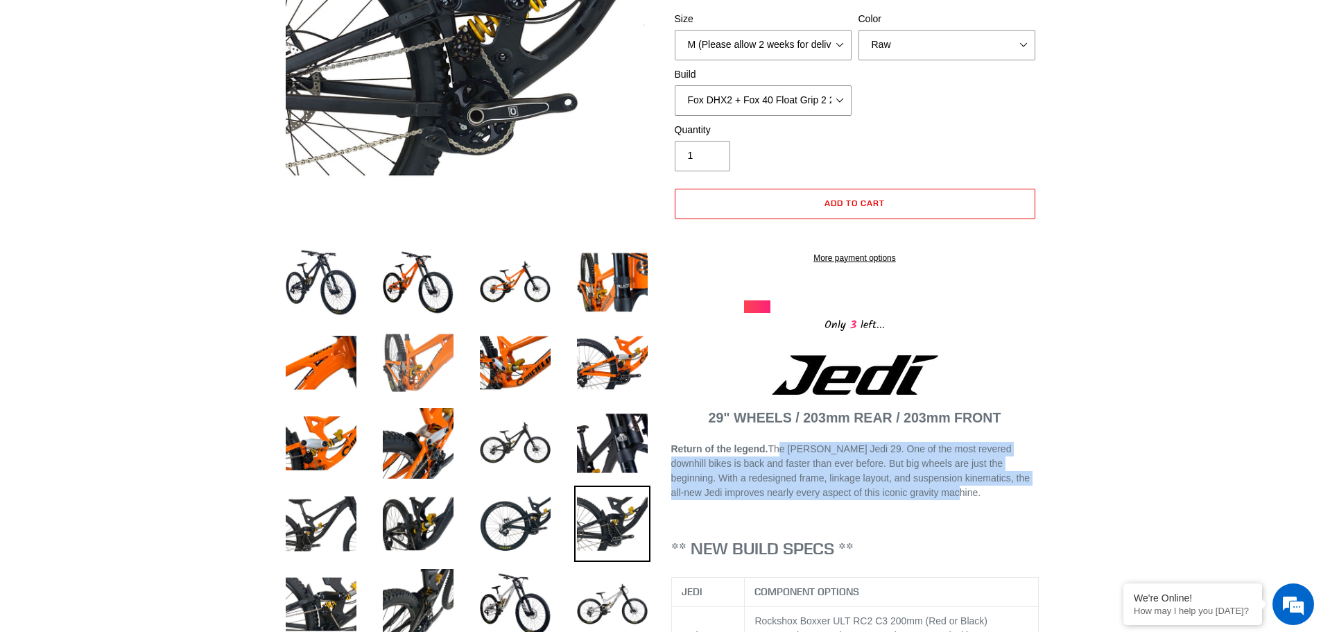
scroll to position [208, 0]
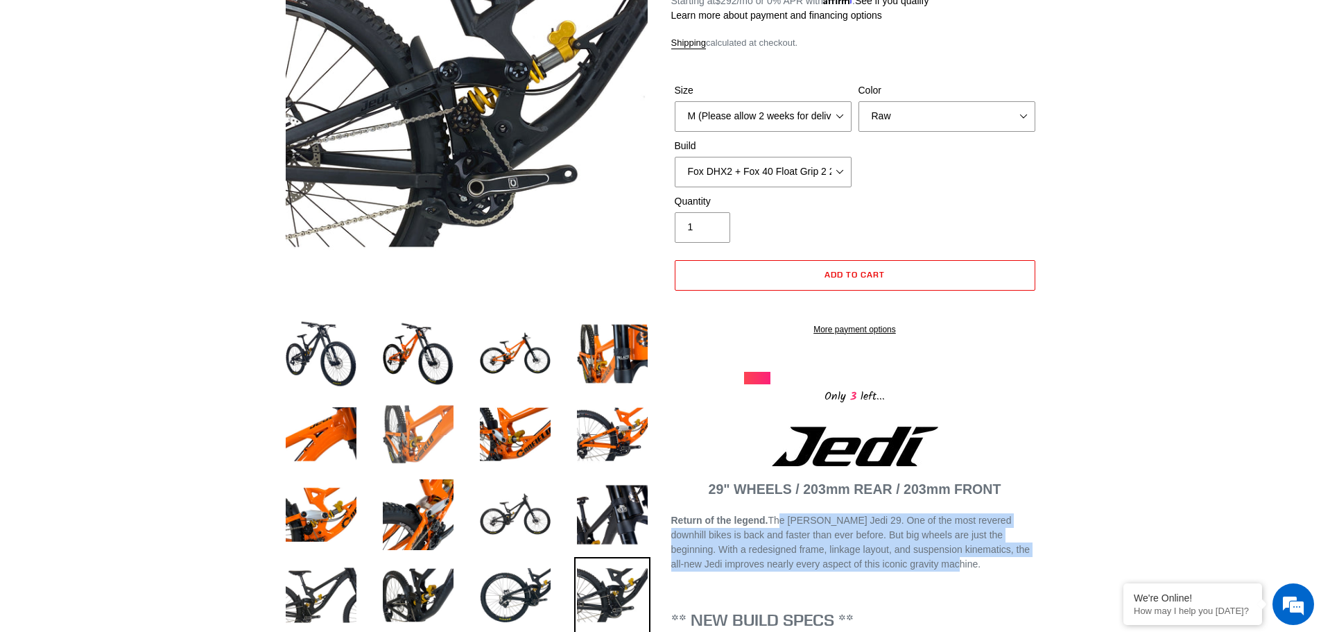
click at [435, 467] on img at bounding box center [418, 434] width 76 height 76
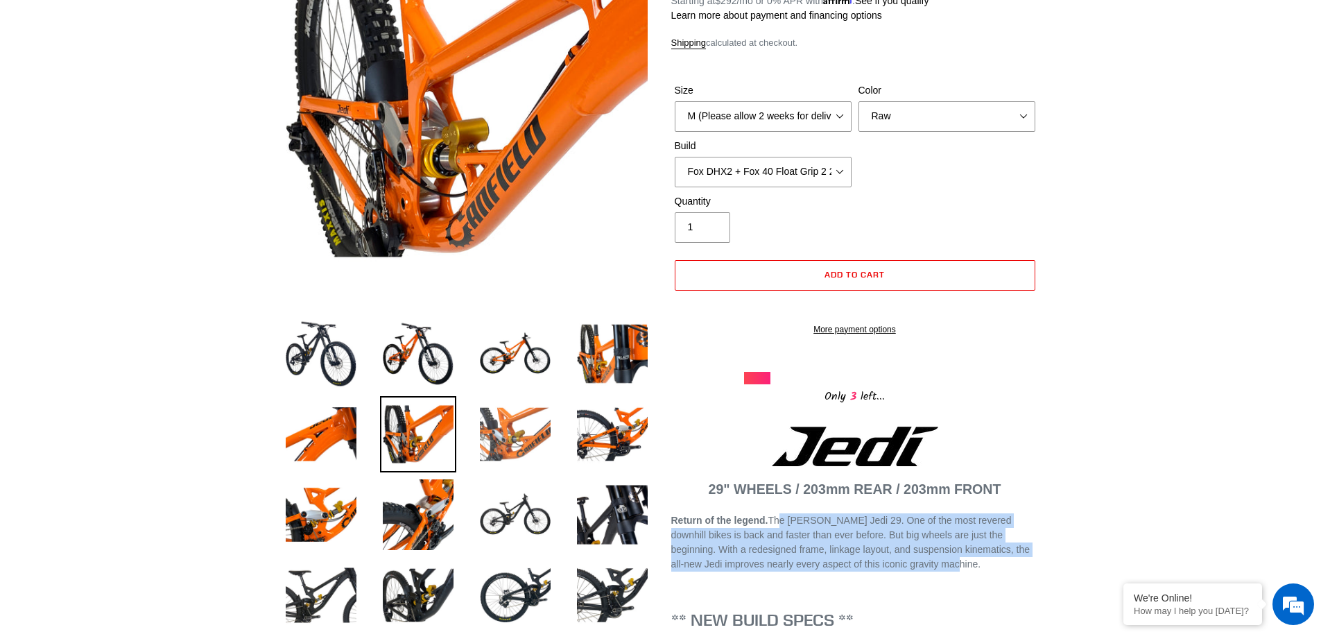
click at [501, 446] on img at bounding box center [515, 434] width 76 height 76
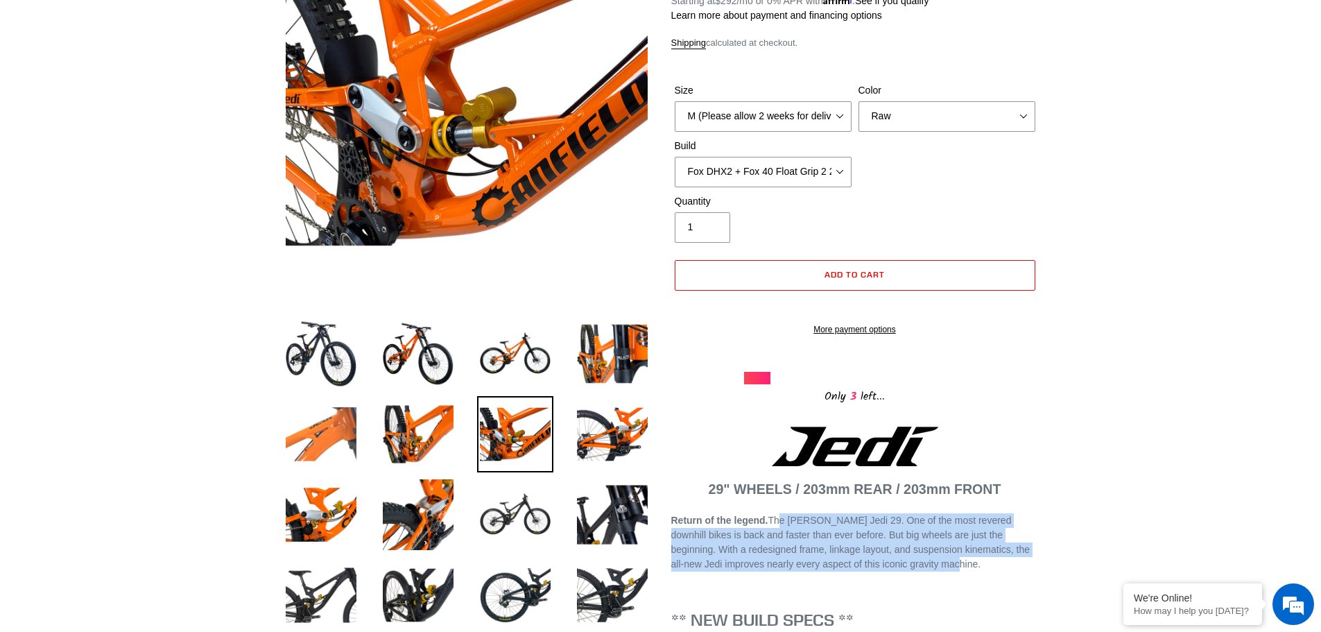
click at [293, 439] on img at bounding box center [321, 434] width 76 height 76
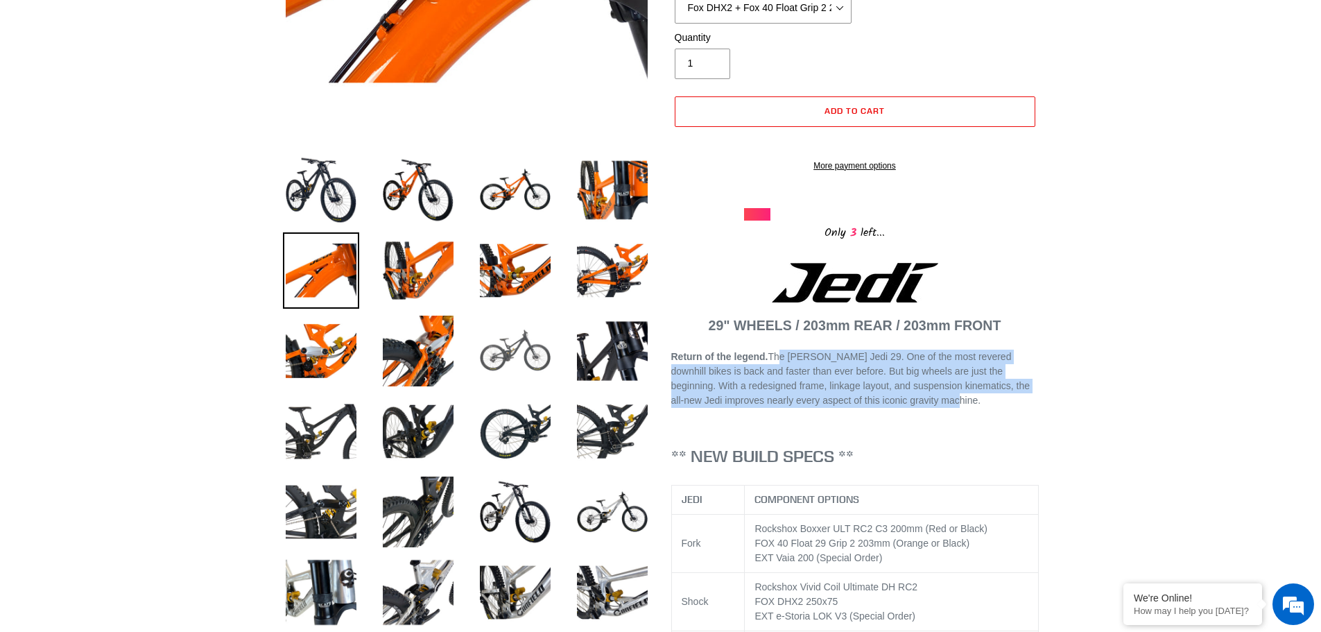
scroll to position [416, 0]
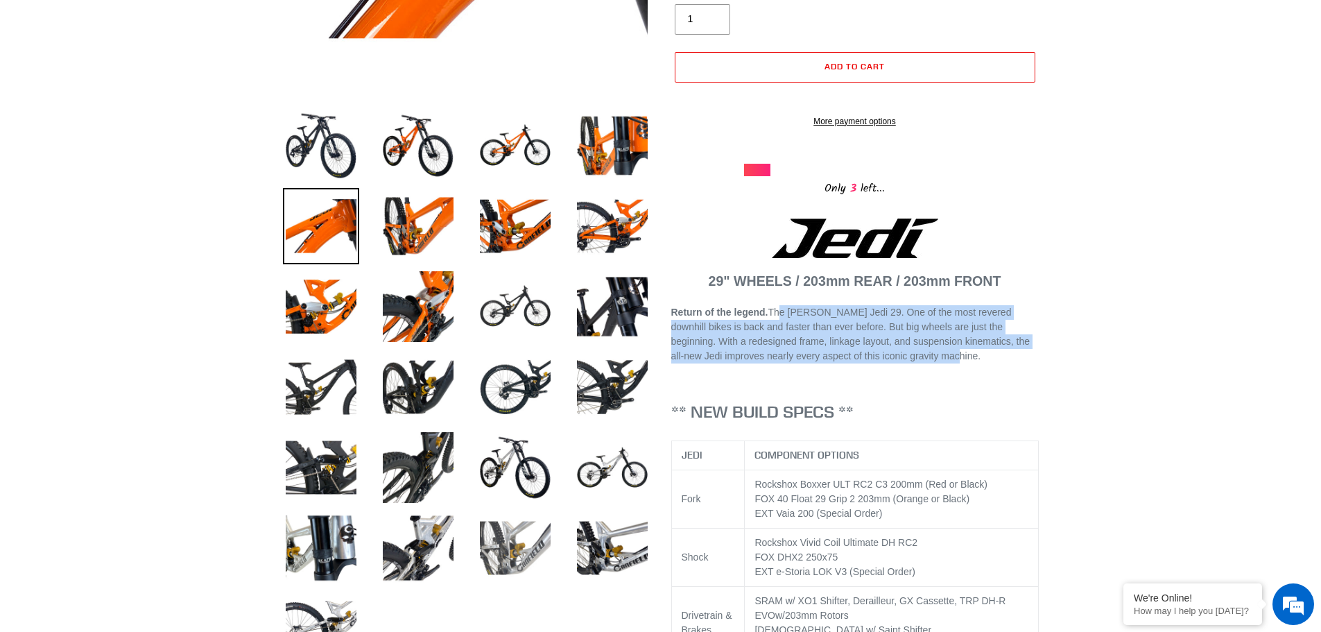
click at [537, 568] on img at bounding box center [515, 548] width 76 height 76
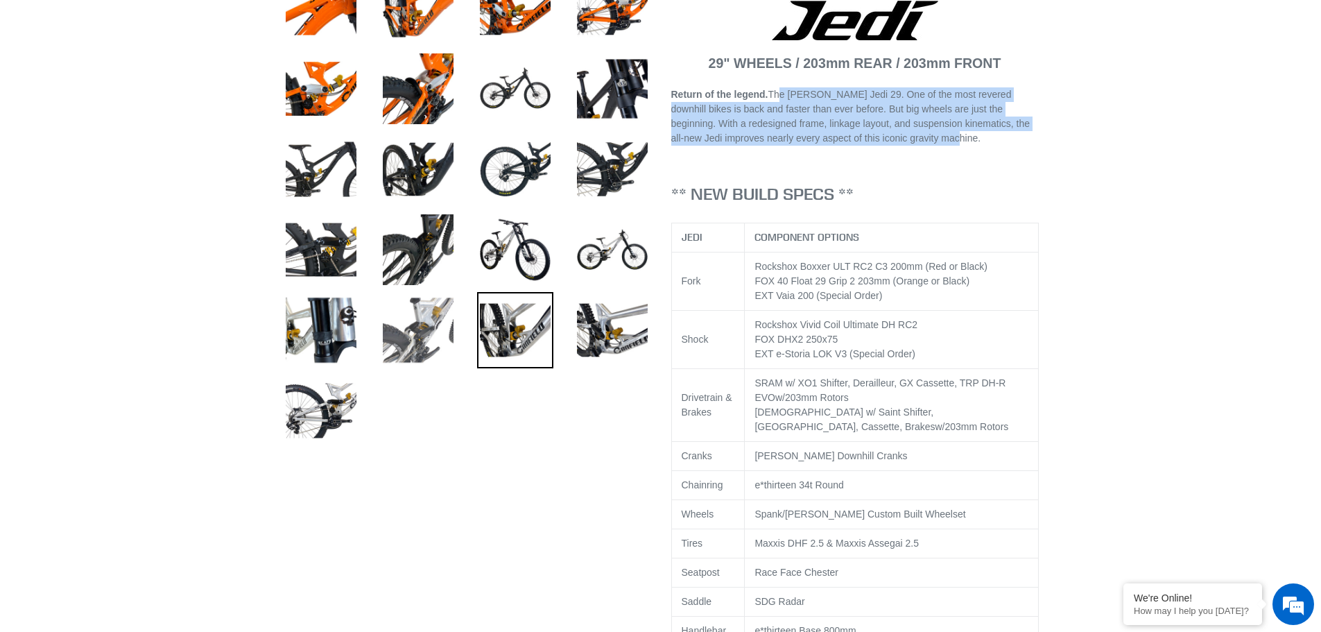
scroll to position [901, 0]
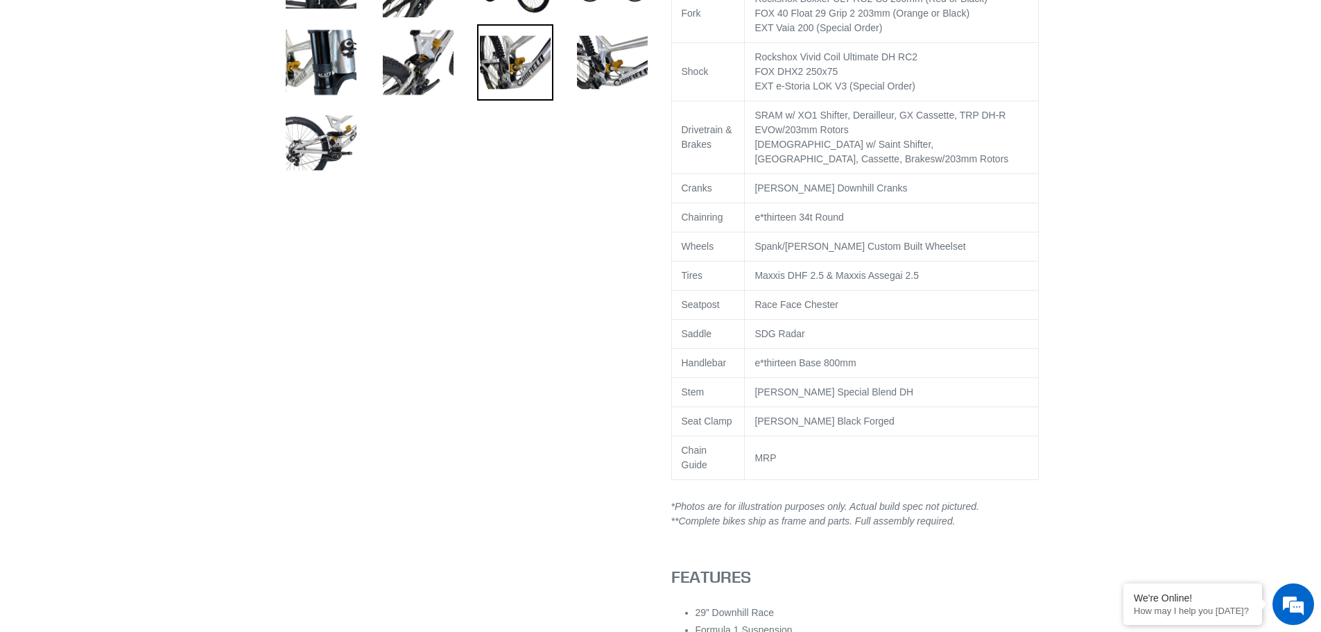
drag, startPoint x: 286, startPoint y: 3, endPoint x: 368, endPoint y: 128, distance: 148.6
drag, startPoint x: 365, startPoint y: 129, endPoint x: 338, endPoint y: 132, distance: 27.2
click at [338, 132] on img at bounding box center [321, 143] width 76 height 76
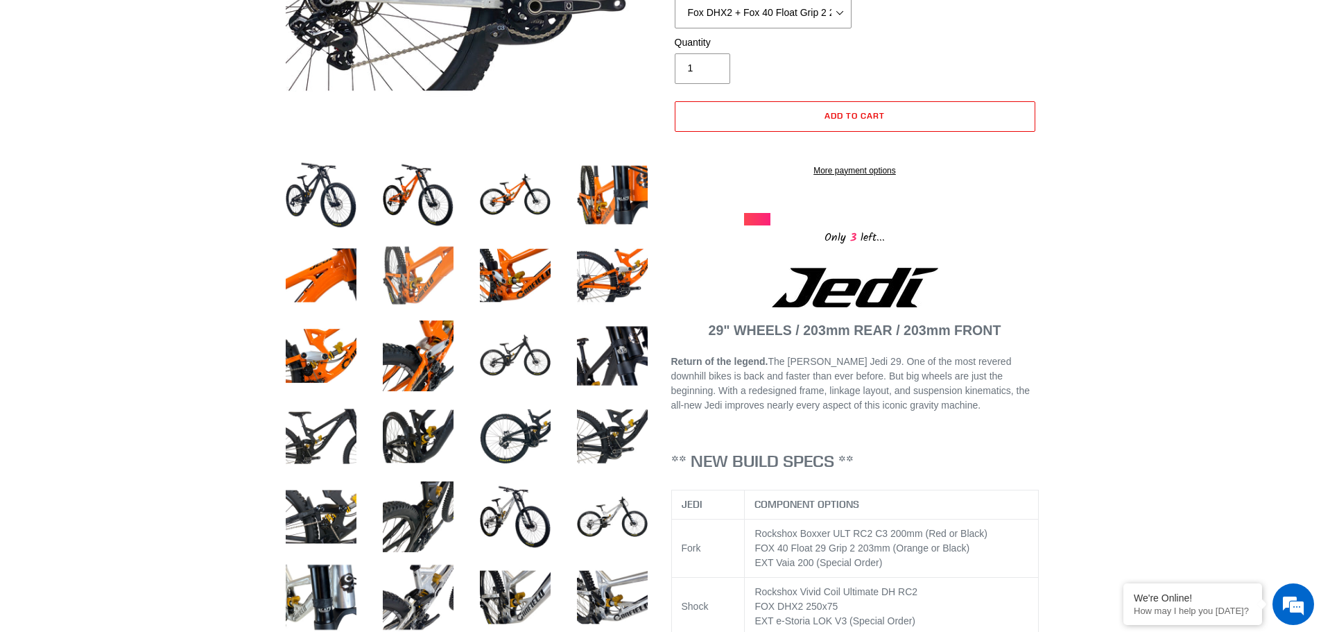
scroll to position [0, 0]
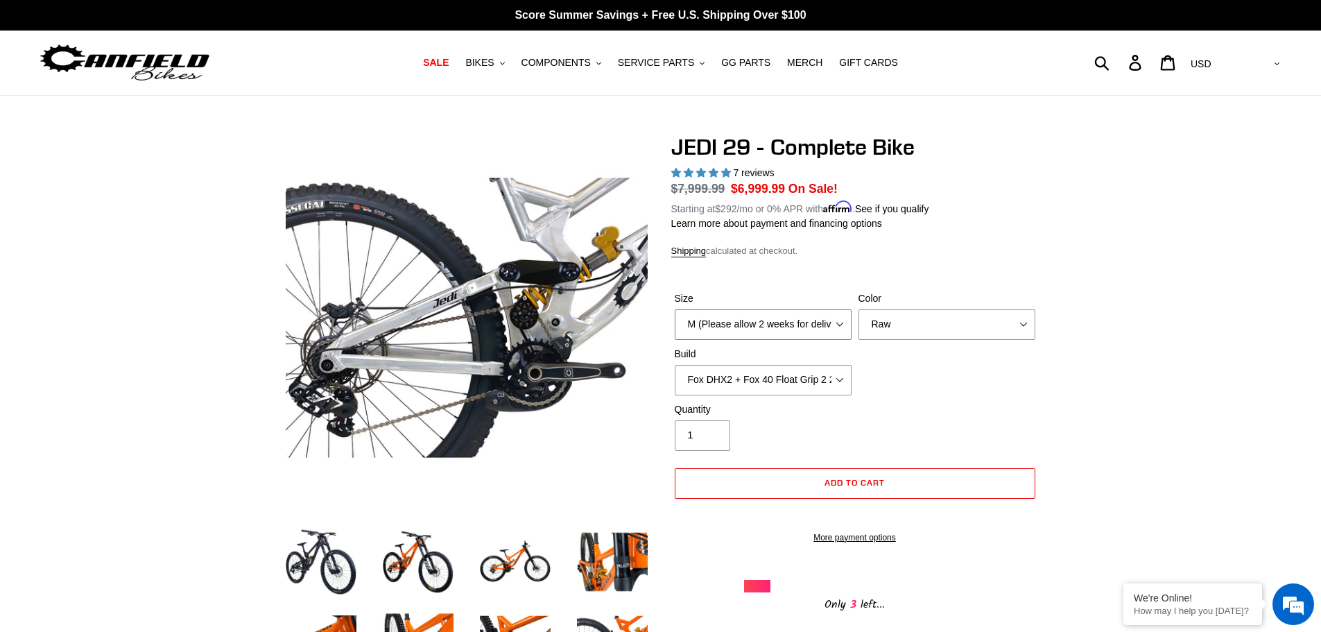
click at [745, 322] on select "M (Please allow 2 weeks for delivery) L (Please allow 2 weeks for delivery) XL …" at bounding box center [763, 324] width 177 height 31
drag, startPoint x: 964, startPoint y: 315, endPoint x: 927, endPoint y: 329, distance: 40.2
click at [964, 315] on select "Orange Stealth Black Raw" at bounding box center [946, 324] width 177 height 31
select select "Stealth Black"
click at [858, 309] on select "Orange Stealth Black Raw" at bounding box center [946, 324] width 177 height 31
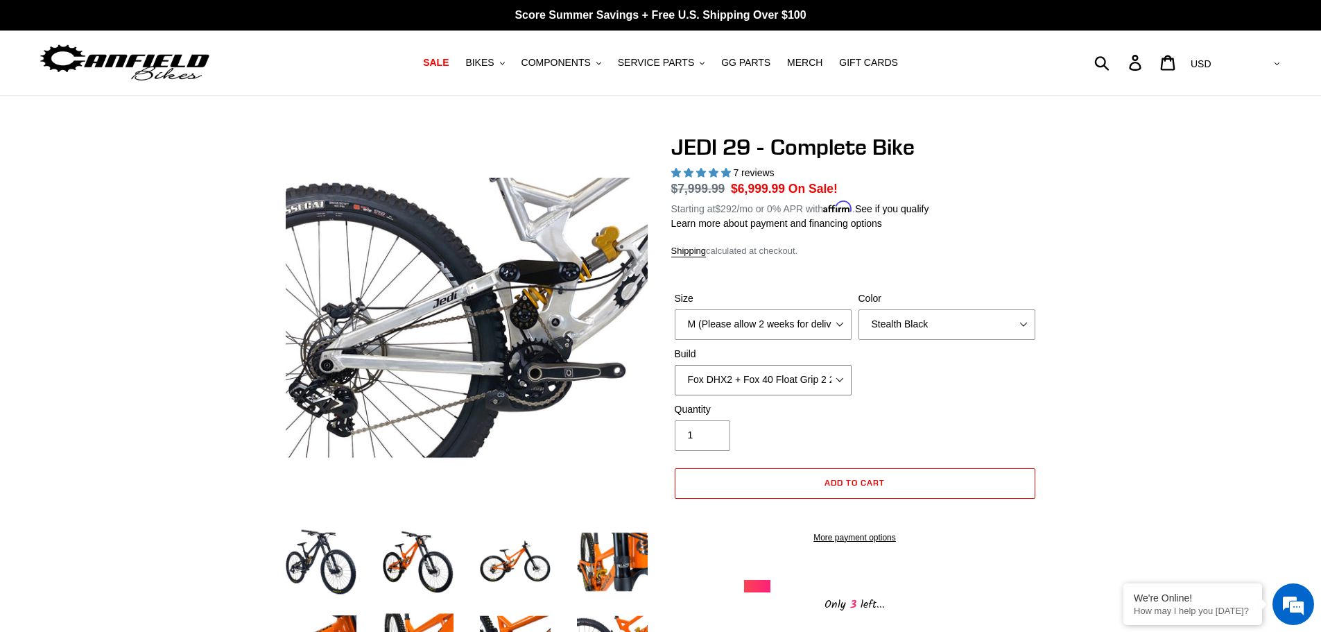
click at [772, 377] on select "RockShox Vivid + Boxxer ULT RC2 C3 200 + SRAM XO RockShox Vivid + Boxxer ULT RC…" at bounding box center [763, 380] width 177 height 31
drag, startPoint x: 1066, startPoint y: 374, endPoint x: 1059, endPoint y: 374, distance: 7.7
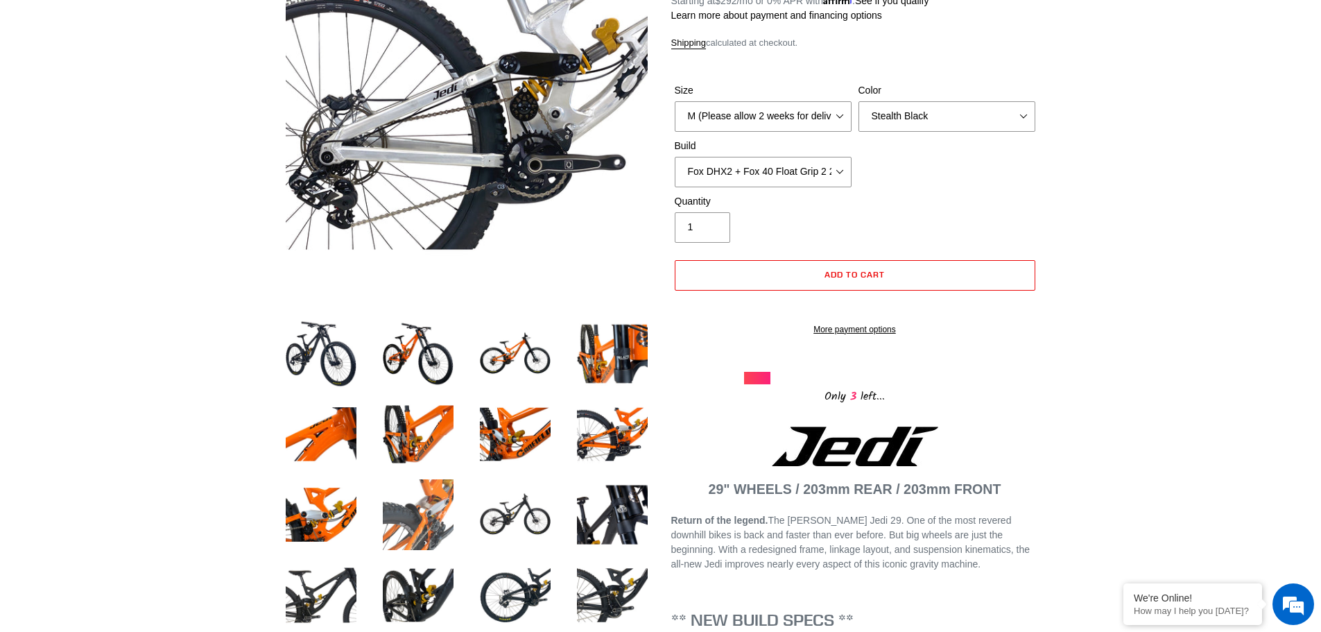
scroll to position [347, 0]
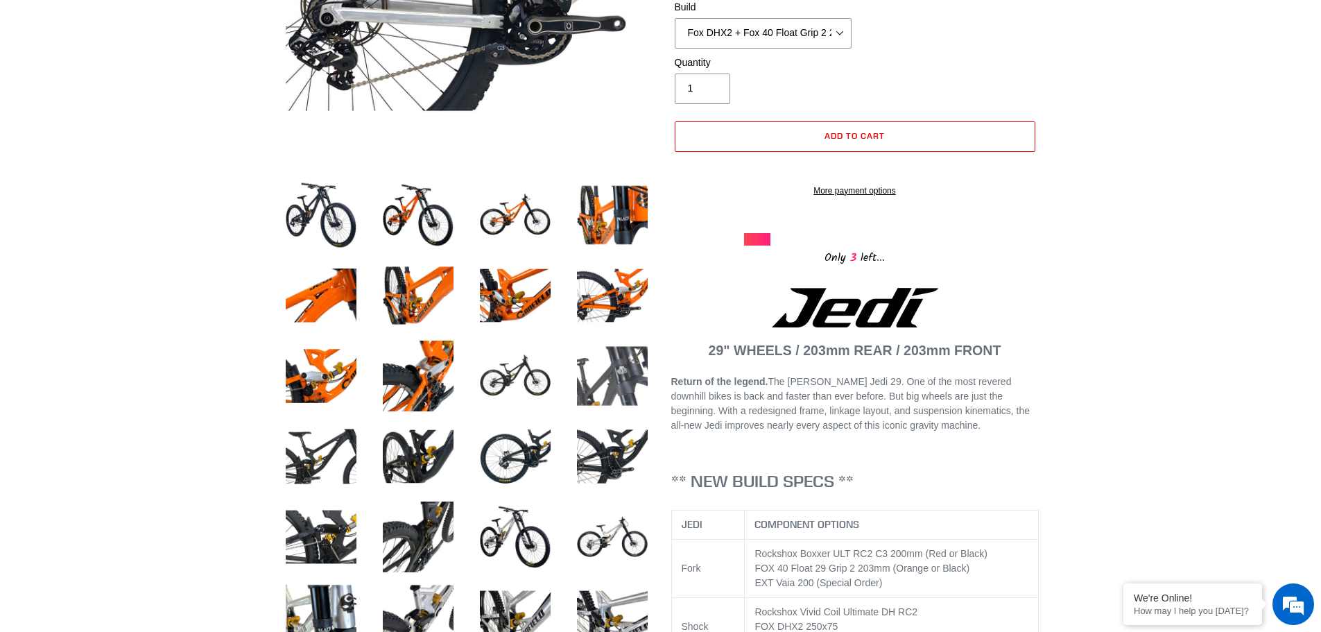
click at [629, 365] on img at bounding box center [612, 376] width 76 height 76
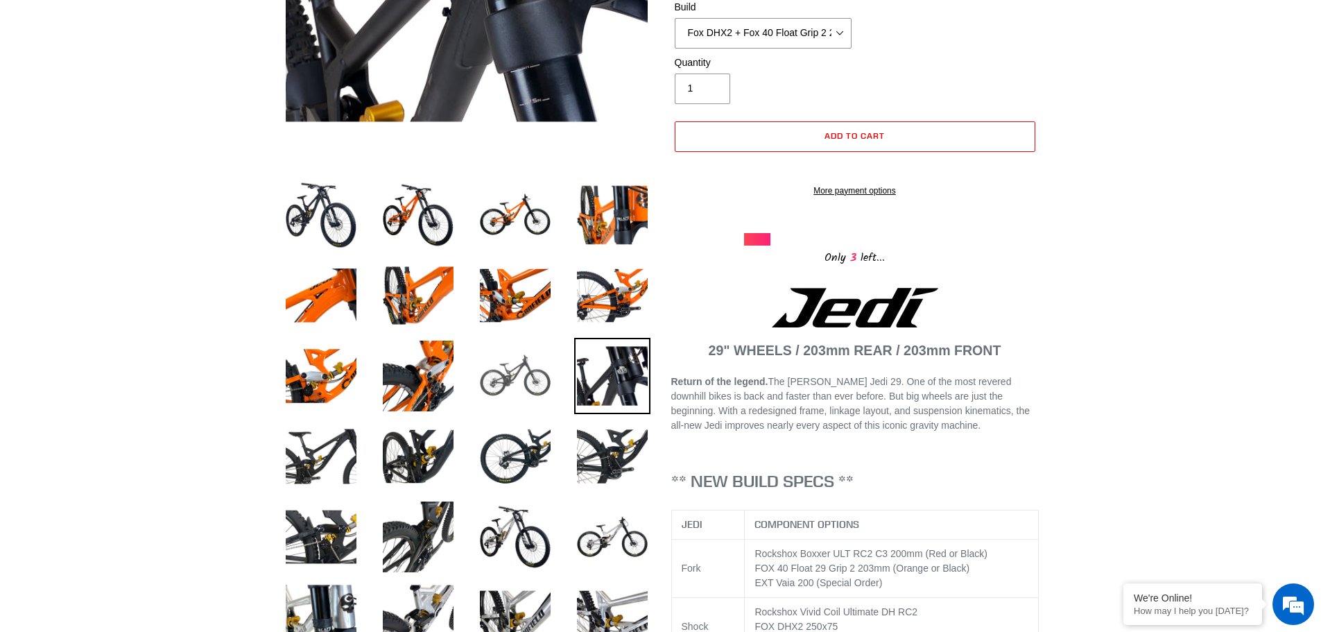
click at [541, 388] on img at bounding box center [515, 376] width 76 height 76
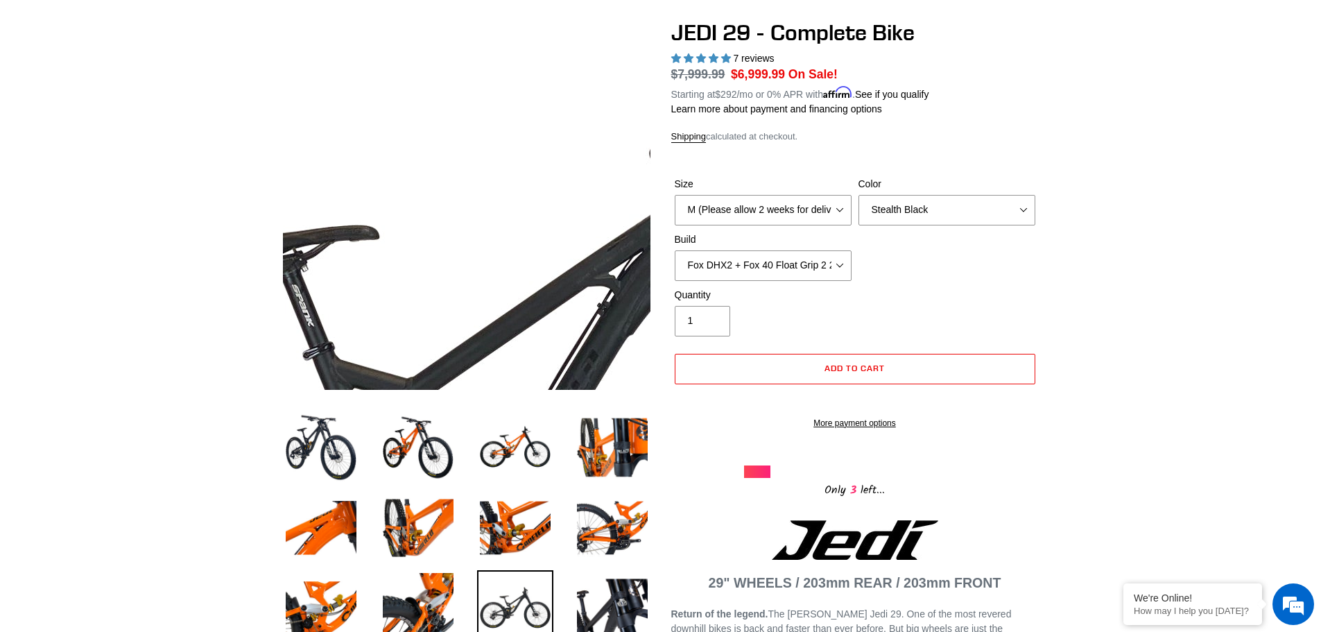
scroll to position [0, 0]
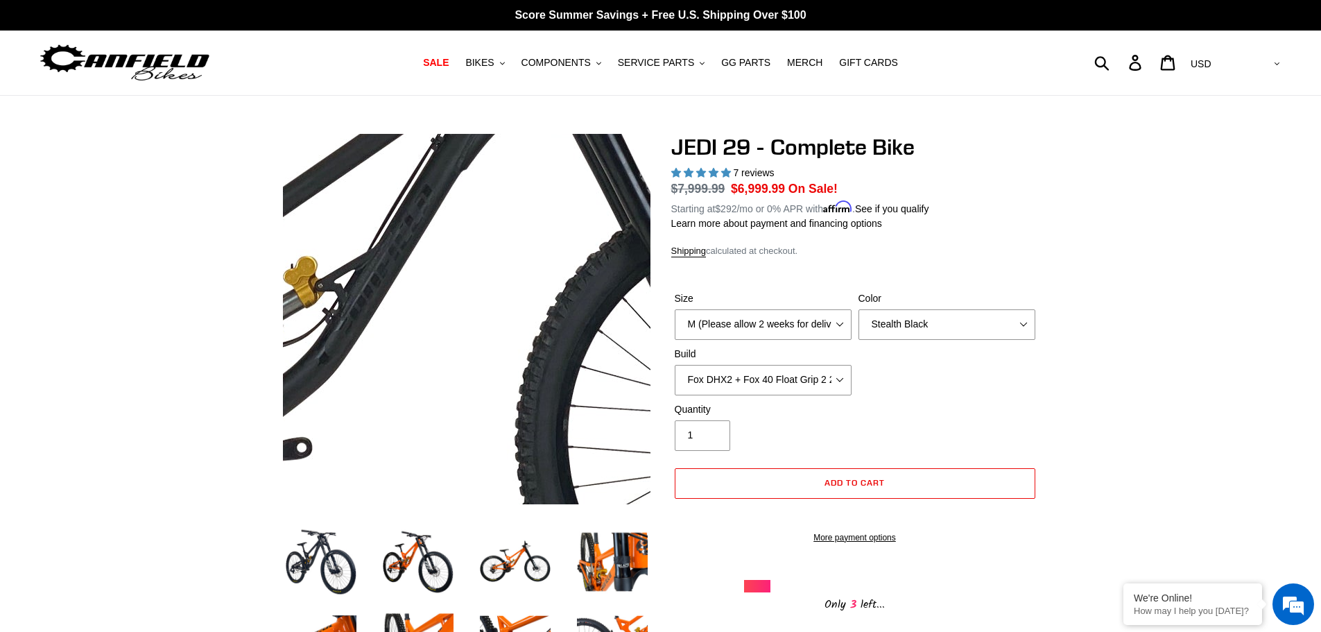
click at [510, 320] on img at bounding box center [341, 316] width 1420 height 1420
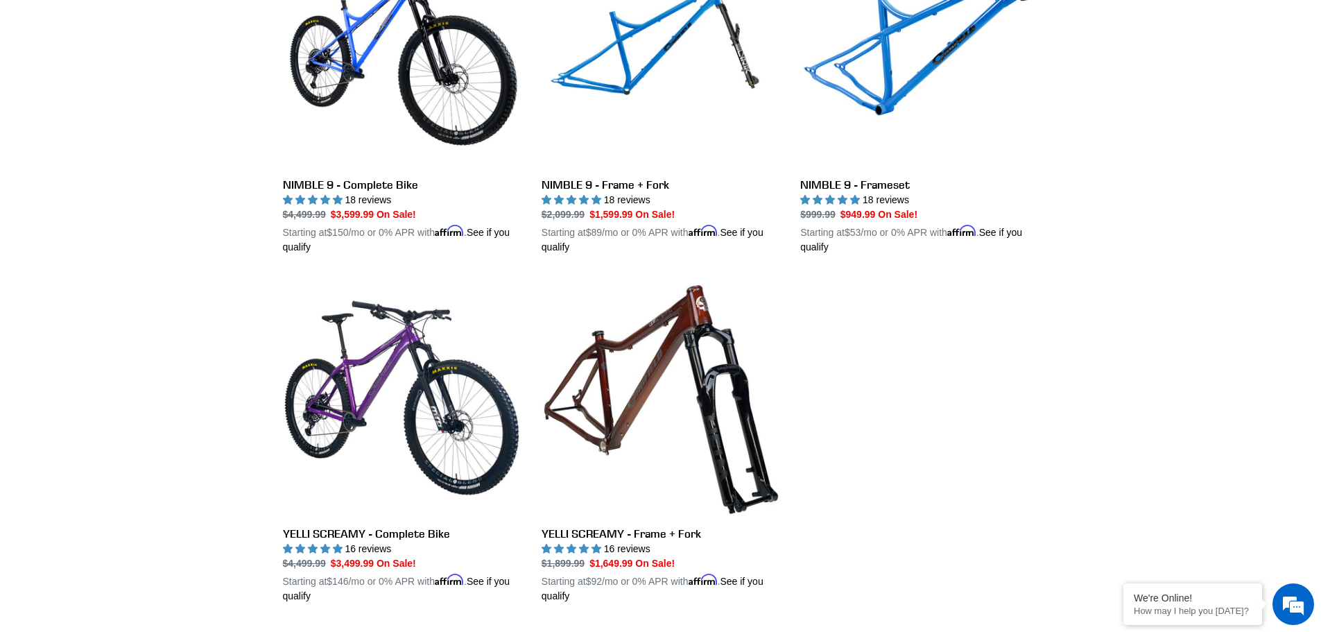
scroll to position [2496, 0]
